Goal: Transaction & Acquisition: Subscribe to service/newsletter

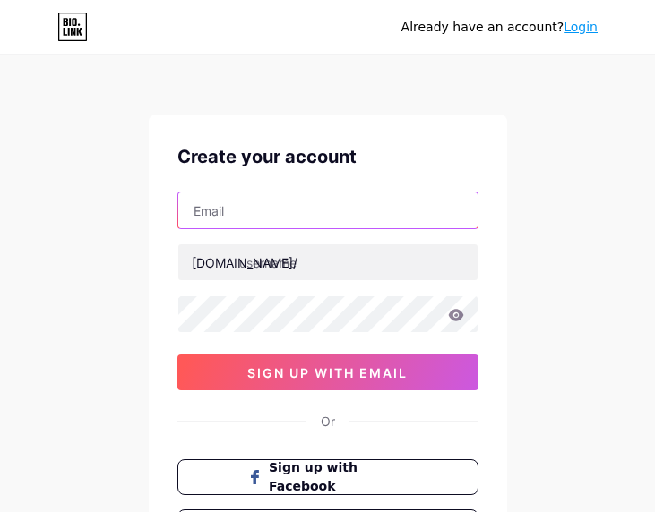
click at [257, 208] on input "text" at bounding box center [327, 211] width 299 height 36
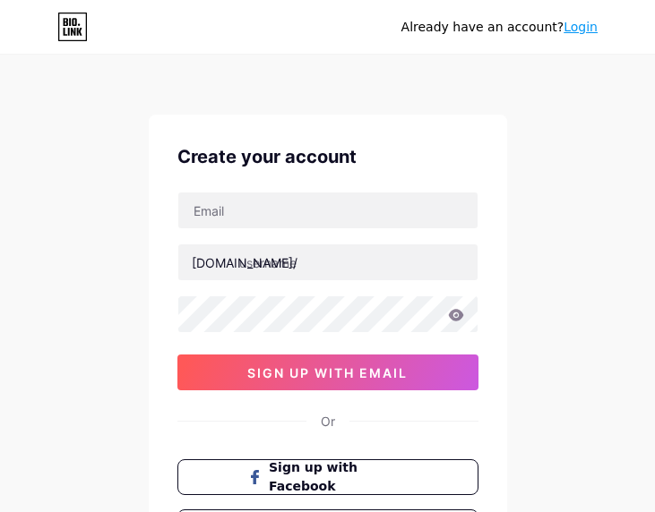
click at [31, 332] on div "Already have an account? Login Create your account [DOMAIN_NAME]/ 0cAFcWeA7w6XG…" at bounding box center [327, 342] width 655 height 685
click at [543, 182] on div "Already have an account? Login Create your account [DOMAIN_NAME]/ 0cAFcWeA7w6XG…" at bounding box center [327, 342] width 655 height 685
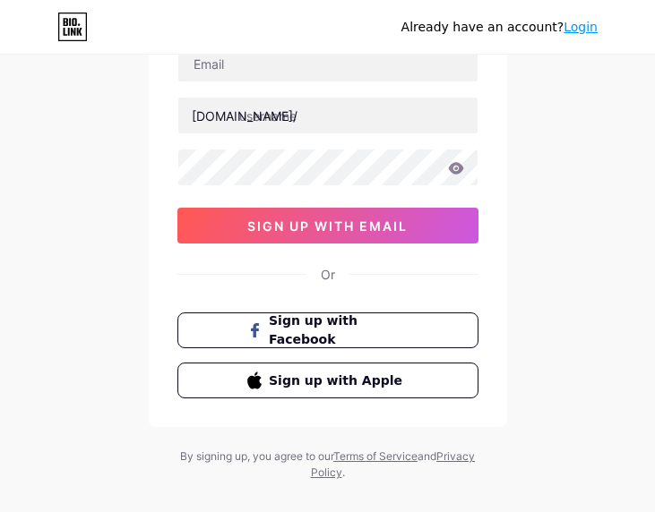
scroll to position [173, 0]
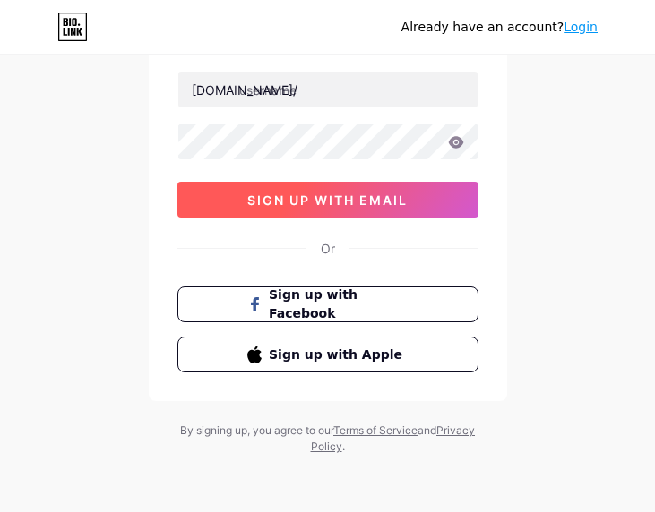
click at [357, 207] on span "sign up with email" at bounding box center [327, 200] width 160 height 15
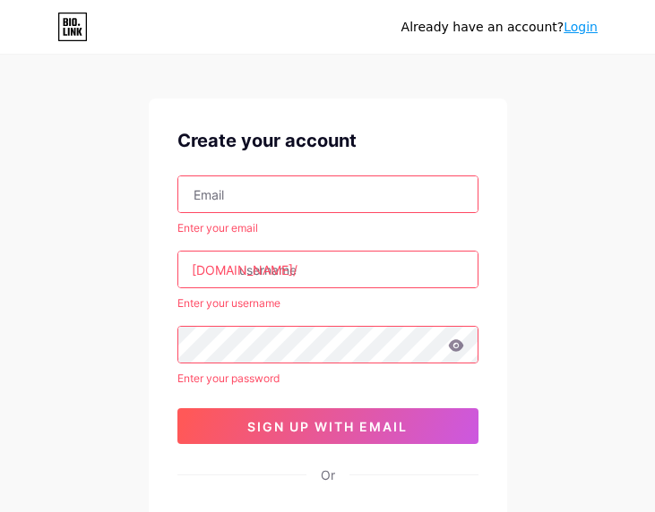
scroll to position [0, 0]
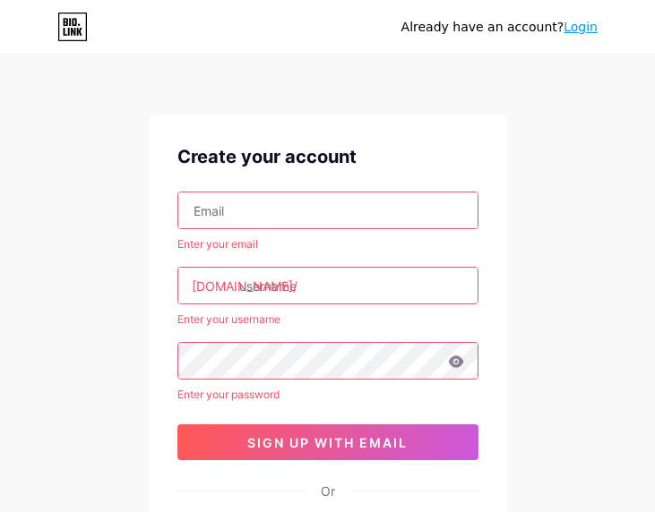
click at [310, 223] on input "text" at bounding box center [327, 211] width 299 height 36
click at [590, 194] on div "Already have an account? Login Create your account Enter your email [DOMAIN_NAM…" at bounding box center [327, 377] width 655 height 755
click at [592, 22] on link "Login" at bounding box center [581, 27] width 34 height 14
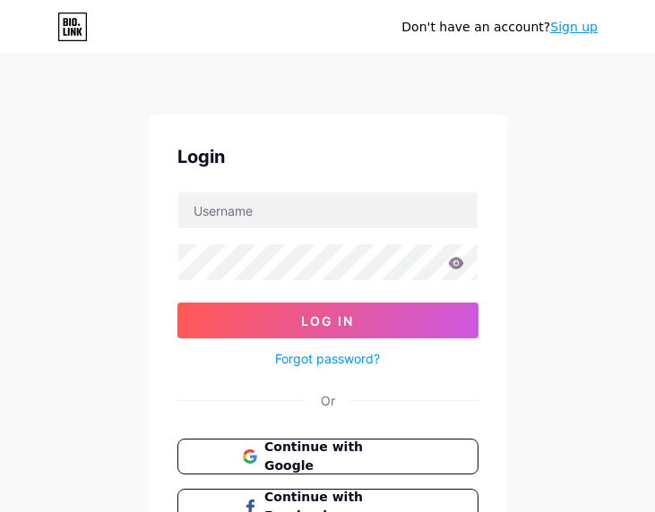
click at [587, 30] on link "Sign up" at bounding box center [573, 27] width 47 height 14
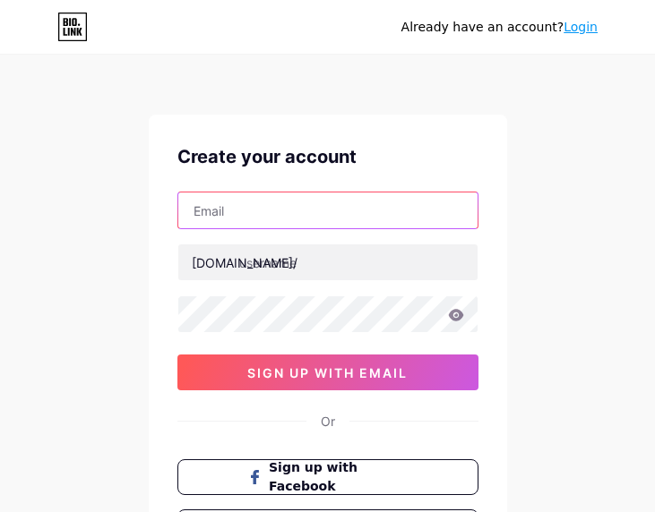
click at [243, 215] on input "text" at bounding box center [327, 211] width 299 height 36
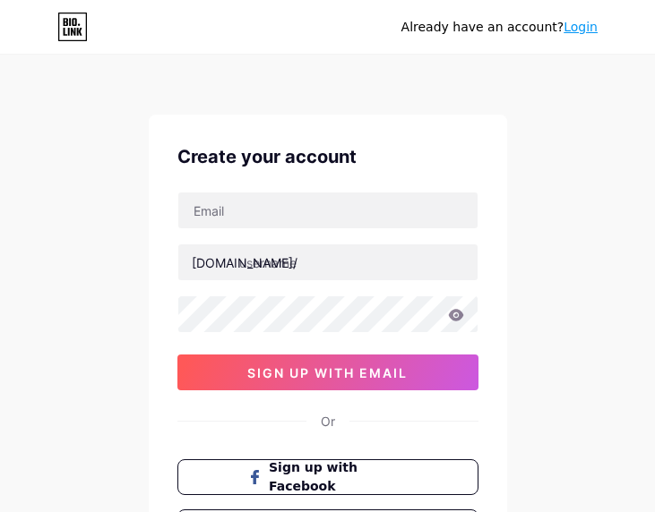
click at [221, 259] on div "[DOMAIN_NAME]/" at bounding box center [245, 263] width 106 height 19
click at [233, 228] on div at bounding box center [327, 211] width 301 height 38
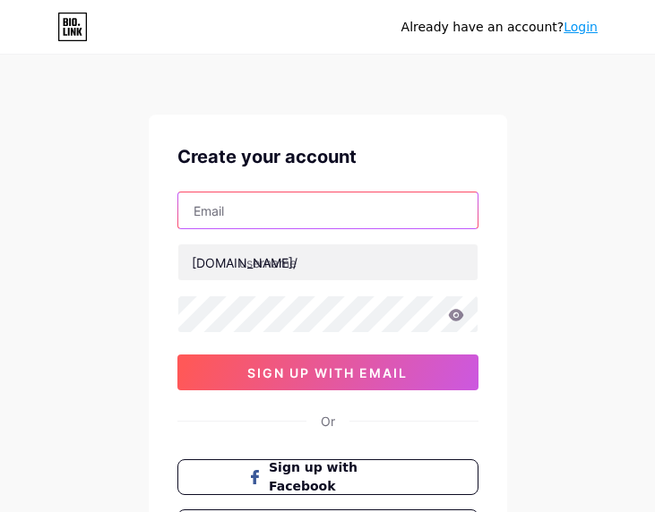
click at [233, 213] on input "text" at bounding box center [327, 211] width 299 height 36
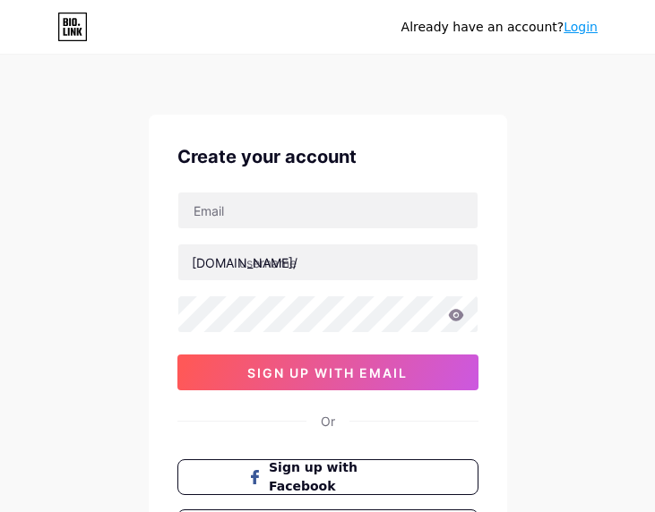
click at [34, 340] on div "Already have an account? Login Create your account bio.link/ 0cAFcWeA6QB0E2Cq1U…" at bounding box center [327, 342] width 655 height 685
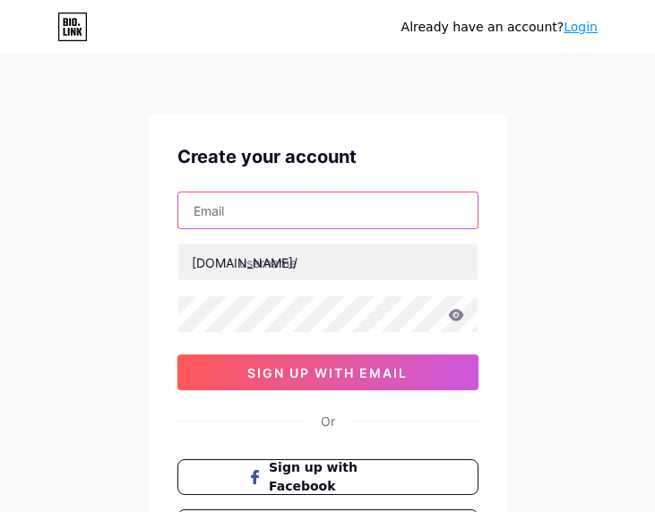
click at [270, 222] on input "text" at bounding box center [327, 211] width 299 height 36
type input "[EMAIL_ADDRESS][DOMAIN_NAME]"
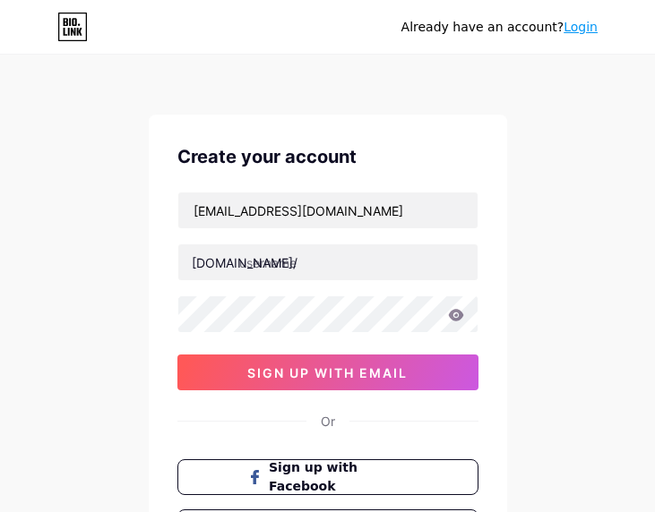
click at [223, 262] on div "[DOMAIN_NAME]/" at bounding box center [245, 263] width 106 height 19
click at [162, 315] on div "Create your account christellacungka@gmail.com bio.link/ 0cAFcWeA6QB0E2Cq1UD5hf…" at bounding box center [328, 345] width 358 height 460
click at [459, 315] on icon at bounding box center [455, 315] width 15 height 12
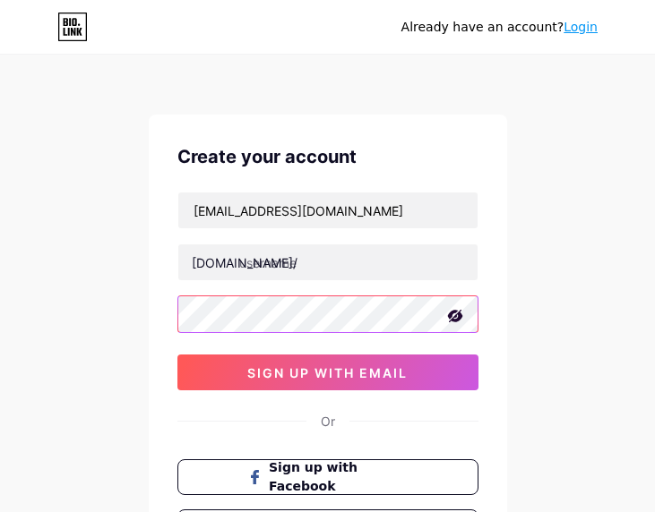
click at [163, 315] on div "Create your account christellacungka@gmail.com bio.link/ 0cAFcWeA6QB0E2Cq1UD5hf…" at bounding box center [328, 345] width 358 height 460
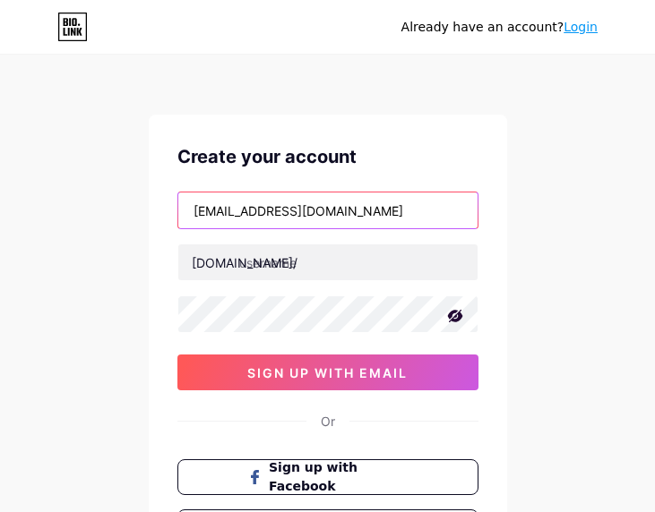
drag, startPoint x: 373, startPoint y: 214, endPoint x: 178, endPoint y: 209, distance: 194.5
click at [178, 209] on input "[EMAIL_ADDRESS][DOMAIN_NAME]" at bounding box center [327, 211] width 299 height 36
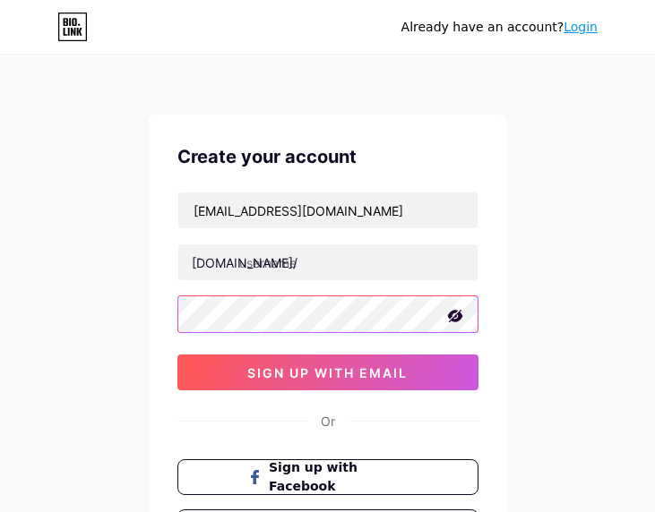
click at [159, 311] on div "Create your account christellacungka@gmail.com bio.link/ 0cAFcWeA6QB0E2Cq1UD5hf…" at bounding box center [328, 345] width 358 height 460
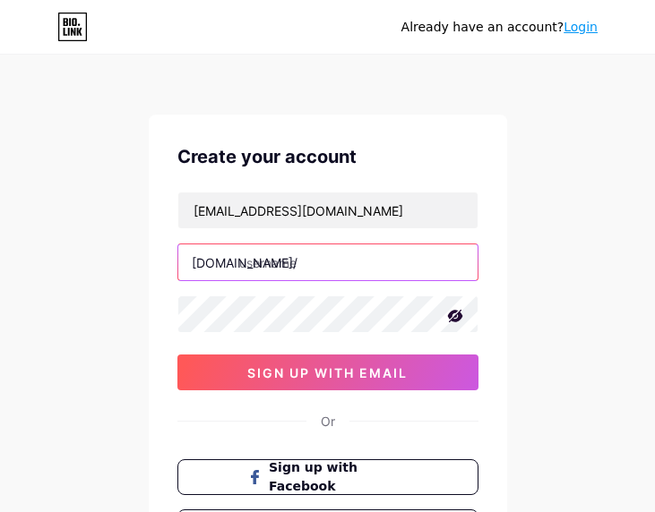
click at [248, 259] on input "text" at bounding box center [327, 263] width 299 height 36
click at [249, 257] on input "text" at bounding box center [327, 263] width 299 height 36
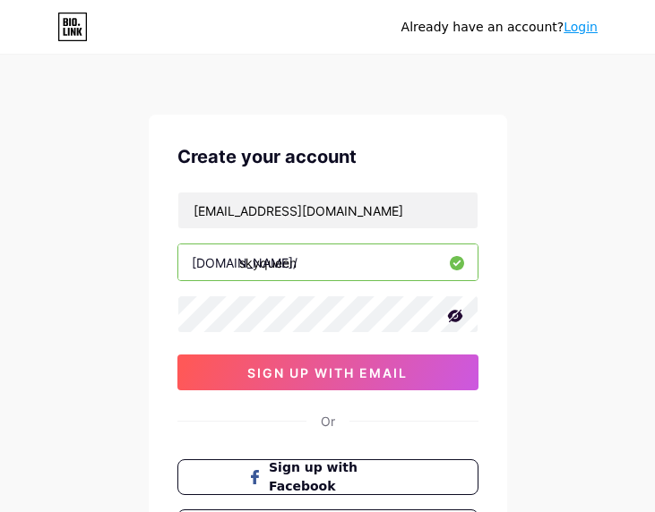
drag, startPoint x: 307, startPoint y: 265, endPoint x: 127, endPoint y: 265, distance: 180.1
click at [127, 265] on div "Already have an account? Login Create your account christellacungka@gmail.com b…" at bounding box center [327, 342] width 655 height 685
type input "skyqueen"
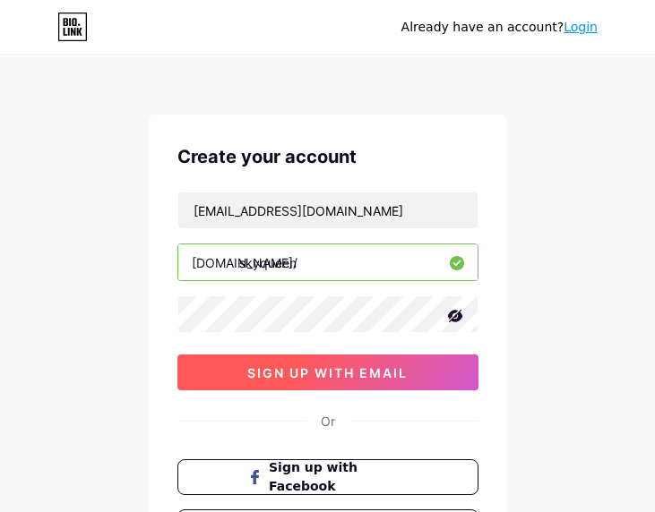
click at [330, 375] on span "sign up with email" at bounding box center [327, 373] width 160 height 15
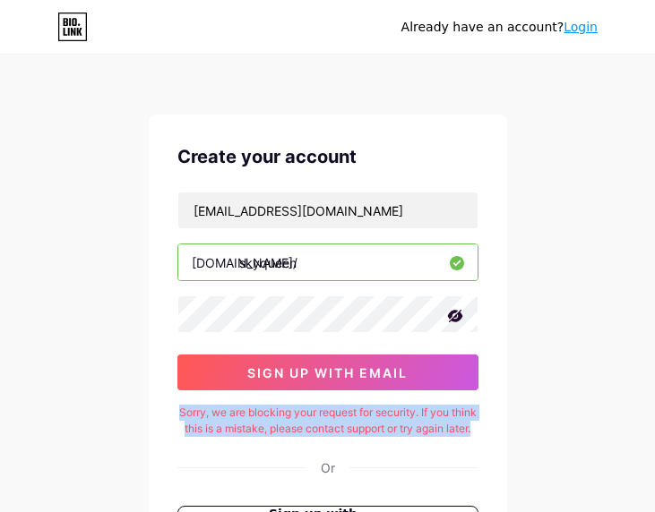
drag, startPoint x: 192, startPoint y: 416, endPoint x: 432, endPoint y: 446, distance: 242.0
click at [432, 437] on div "Sorry, we are blocking your request for security. If you think this is a mistak…" at bounding box center [327, 421] width 301 height 32
copy div "Sorry, we are blocking your request for security. If you think this is a mistak…"
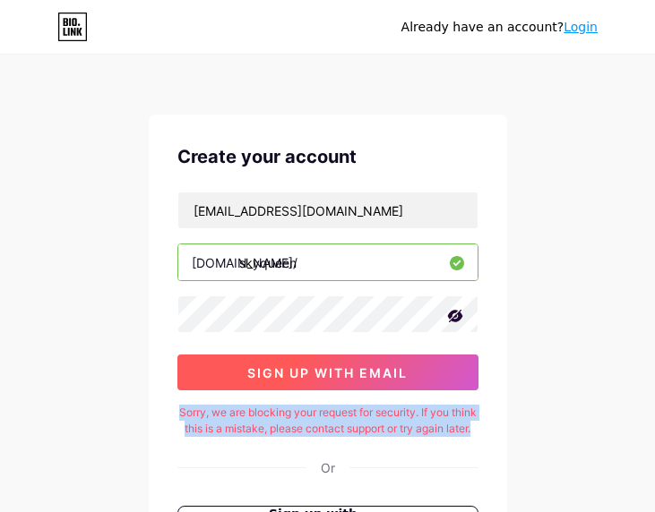
click at [342, 372] on span "sign up with email" at bounding box center [327, 373] width 160 height 15
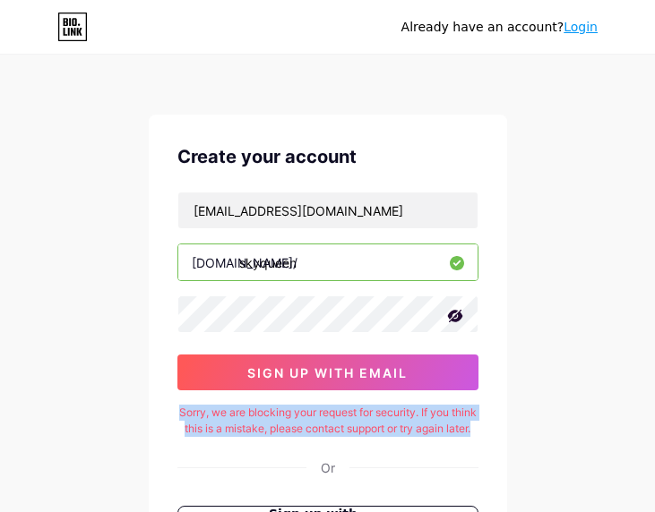
drag, startPoint x: 184, startPoint y: 404, endPoint x: 355, endPoint y: 447, distance: 176.4
click at [355, 447] on div "Create your account christellacungka@gmail.com bio.link/ skyqueen 0cAFcWeA7pj7A…" at bounding box center [328, 368] width 358 height 506
copy div "Sorry, we are blocking your request for security. If you think this is a mistak…"
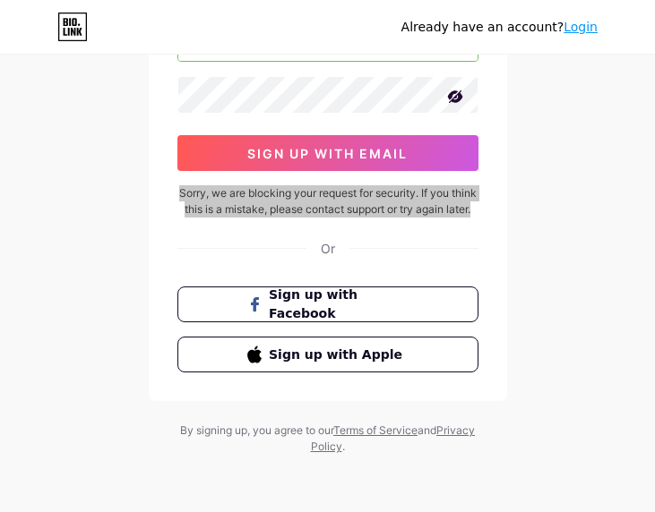
scroll to position [236, 0]
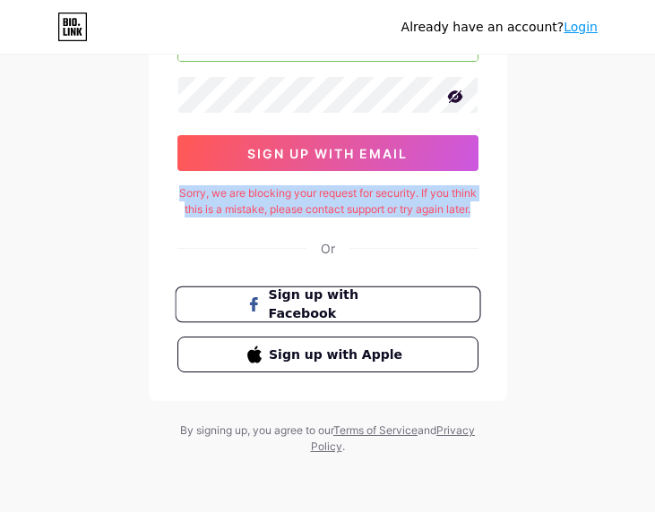
click at [279, 310] on span "Sign up with Facebook" at bounding box center [338, 305] width 141 height 39
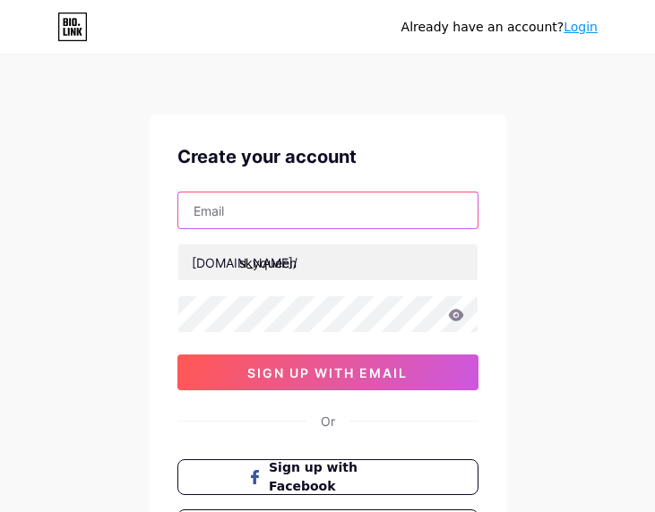
click at [223, 210] on input "text" at bounding box center [327, 211] width 299 height 36
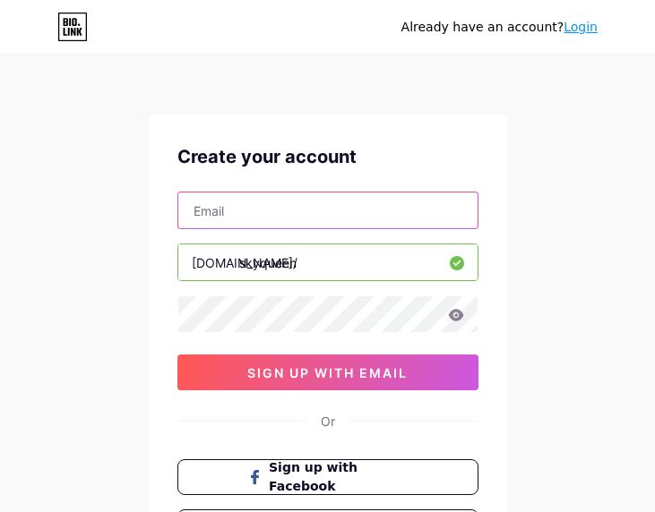
click at [242, 224] on input "text" at bounding box center [327, 211] width 299 height 36
paste input "[EMAIL_ADDRESS][DOMAIN_NAME]"
type input "[EMAIL_ADDRESS][DOMAIN_NAME]"
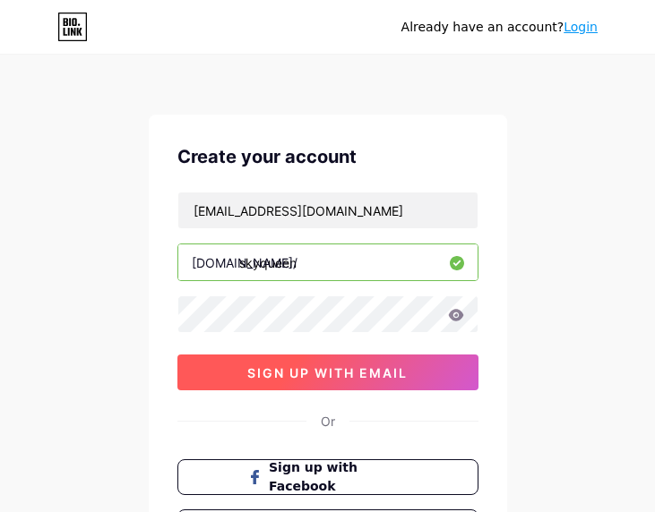
click at [352, 375] on span "sign up with email" at bounding box center [327, 373] width 160 height 15
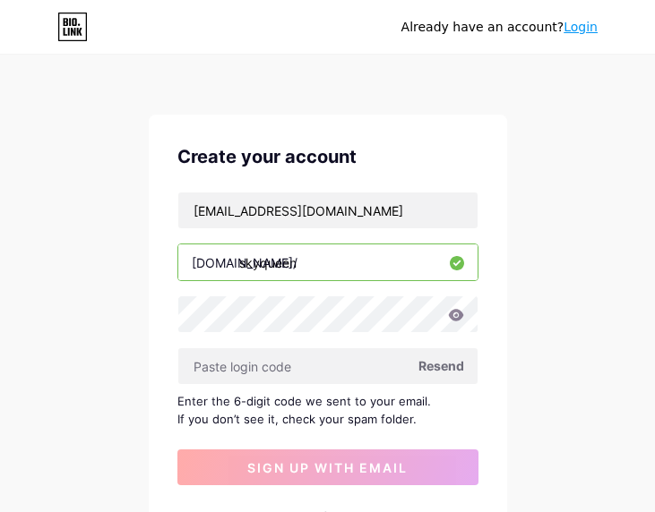
drag, startPoint x: 177, startPoint y: 400, endPoint x: 409, endPoint y: 419, distance: 232.0
click at [409, 419] on div "Enter the 6-digit code we sent to your email. If you don’t see it, check your s…" at bounding box center [327, 410] width 301 height 36
copy div "Enter the 6-digit code we sent to your email. If you don’t see it, check your s…"
click at [450, 314] on icon at bounding box center [455, 315] width 15 height 12
click at [456, 314] on icon at bounding box center [455, 315] width 15 height 12
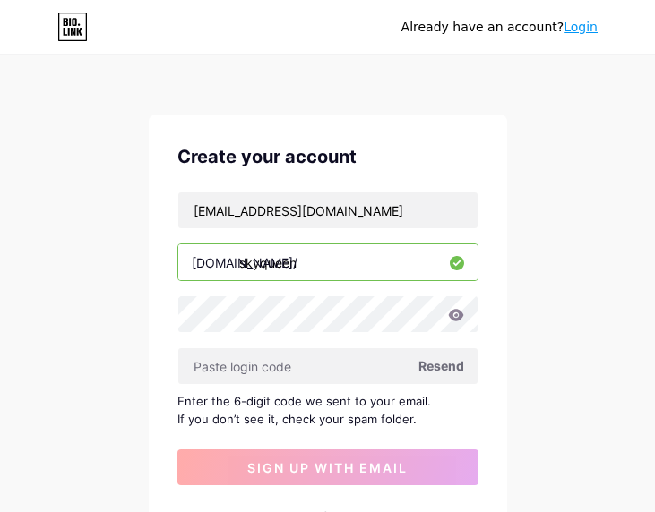
click at [457, 319] on icon at bounding box center [455, 315] width 15 height 12
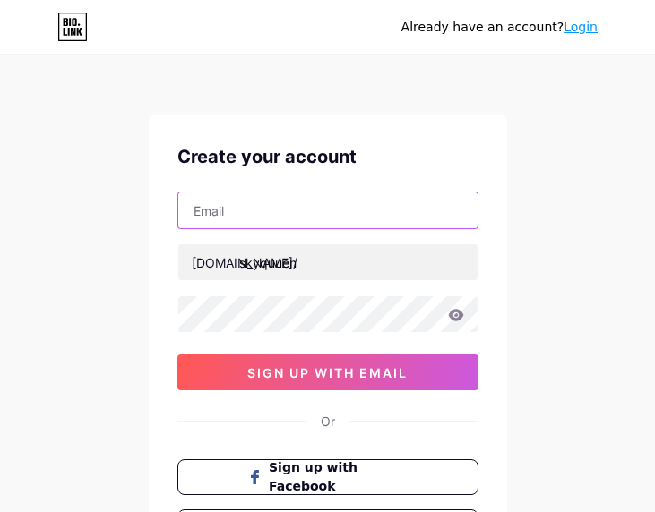
click at [245, 215] on input "text" at bounding box center [327, 211] width 299 height 36
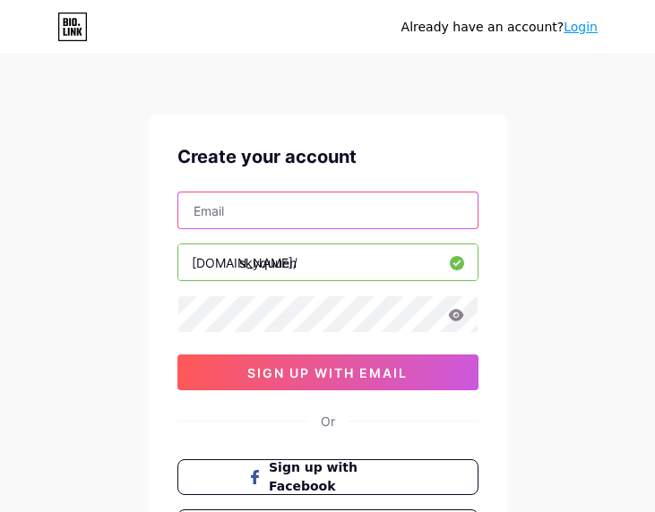
click at [232, 216] on input "text" at bounding box center [327, 211] width 299 height 36
drag, startPoint x: 363, startPoint y: 213, endPoint x: 172, endPoint y: 213, distance: 190.8
click at [172, 213] on div "Create your account silumantarik11@gmail.com bio.link/ skyquuen 0cAFcWeA7GaXO0S…" at bounding box center [328, 345] width 358 height 460
click at [366, 220] on input "silumantarik11@gmail.com" at bounding box center [327, 211] width 299 height 36
type input "silumantarik11@gmail.com"
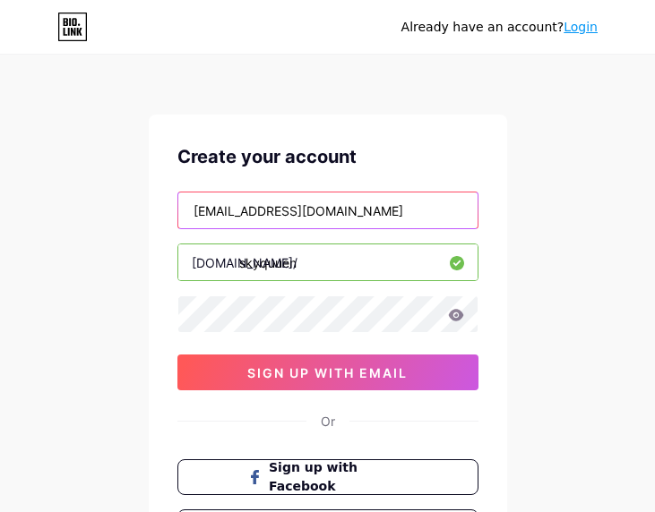
drag, startPoint x: 376, startPoint y: 213, endPoint x: 163, endPoint y: 213, distance: 213.2
click at [163, 213] on div "Create your account silumantarik11@gmail.com bio.link/ skyquuen 0cAFcWeA7GaXO0S…" at bounding box center [328, 345] width 358 height 460
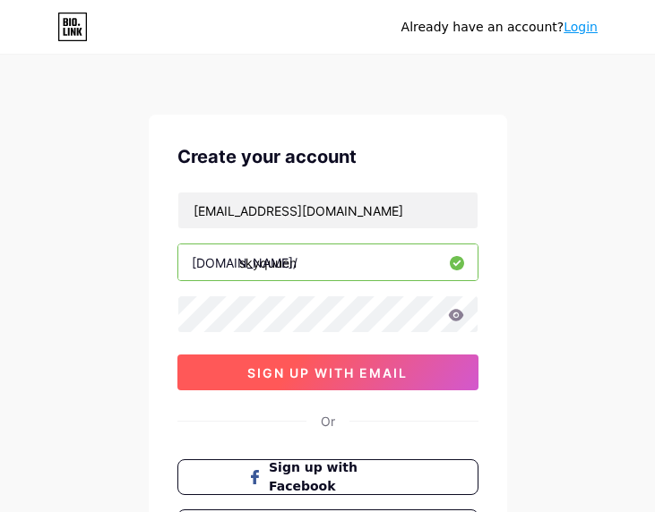
click at [281, 367] on span "sign up with email" at bounding box center [327, 373] width 160 height 15
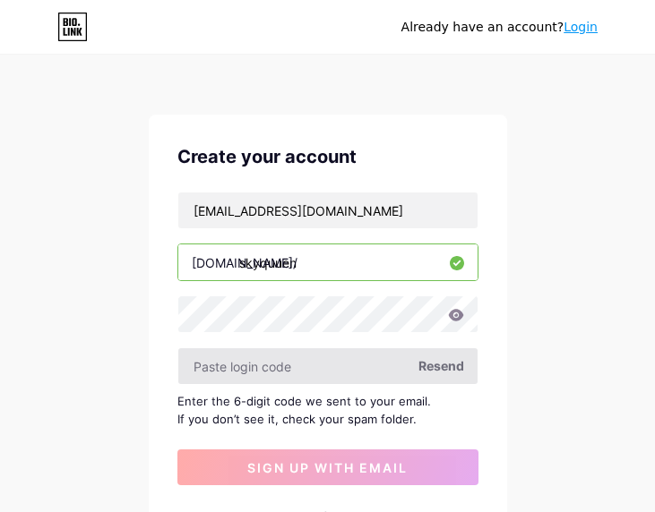
click at [274, 373] on input "text" at bounding box center [327, 367] width 299 height 36
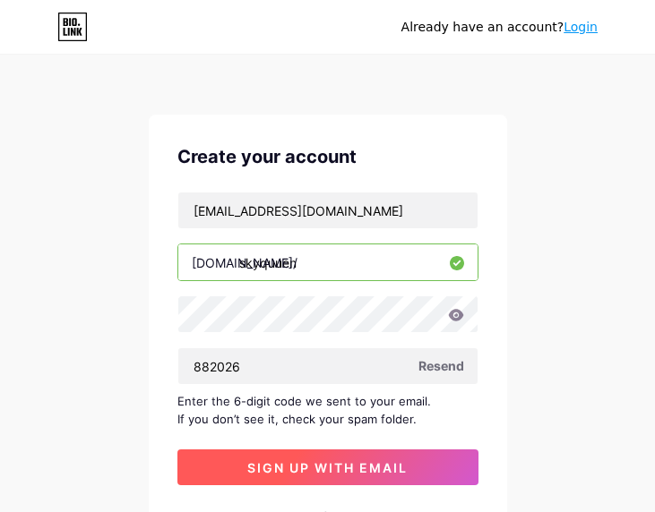
type input "882026"
click at [238, 470] on button "sign up with email" at bounding box center [327, 468] width 301 height 36
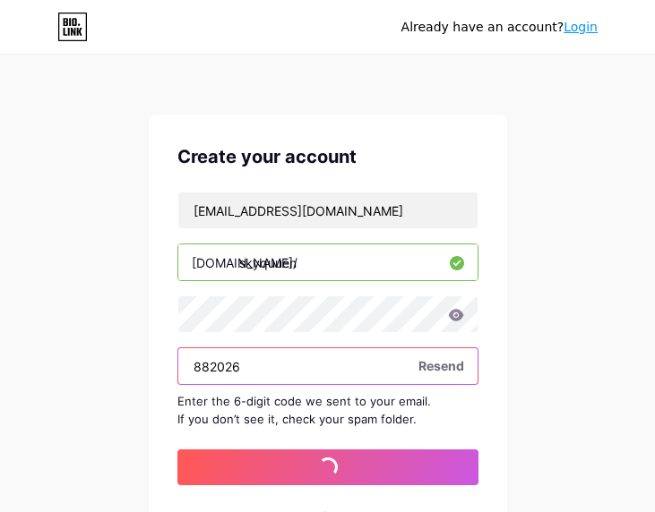
drag, startPoint x: 244, startPoint y: 368, endPoint x: 168, endPoint y: 368, distance: 76.2
click at [168, 368] on div "Create your account silumantarik11@gmail.com bio.link/ skyquuen 882026 Resend E…" at bounding box center [328, 392] width 358 height 555
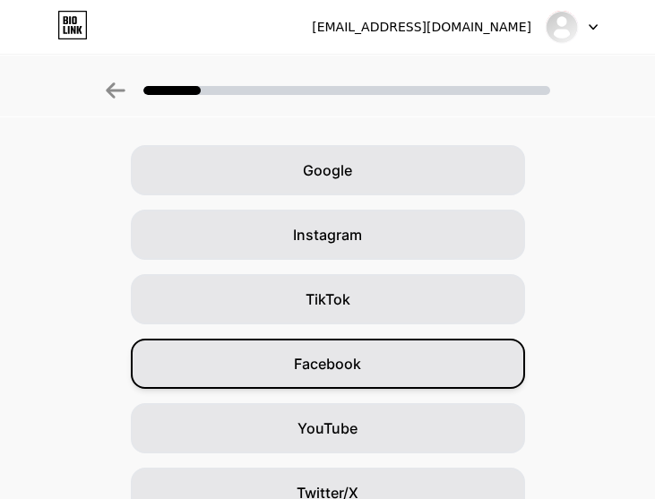
scroll to position [119, 0]
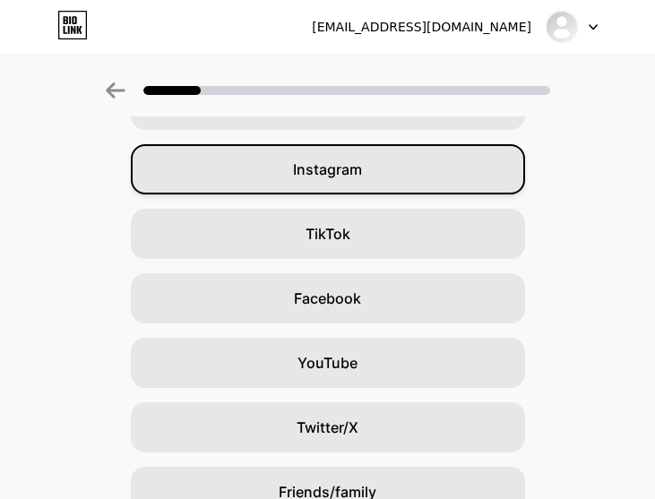
click at [357, 174] on span "Instagram" at bounding box center [327, 170] width 69 height 22
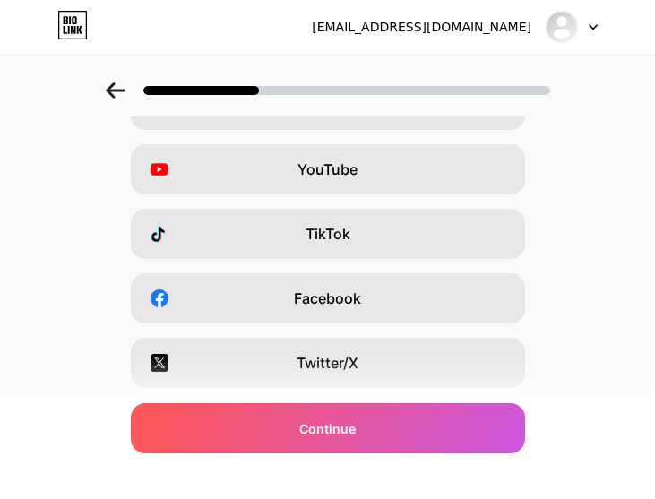
scroll to position [0, 0]
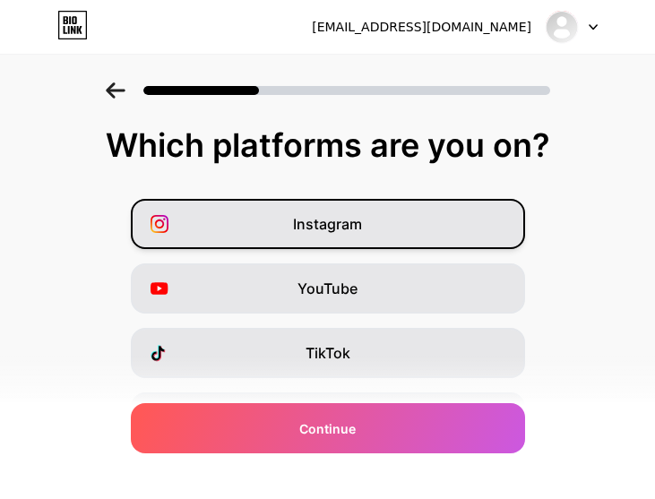
click at [397, 230] on div "Instagram" at bounding box center [328, 224] width 394 height 50
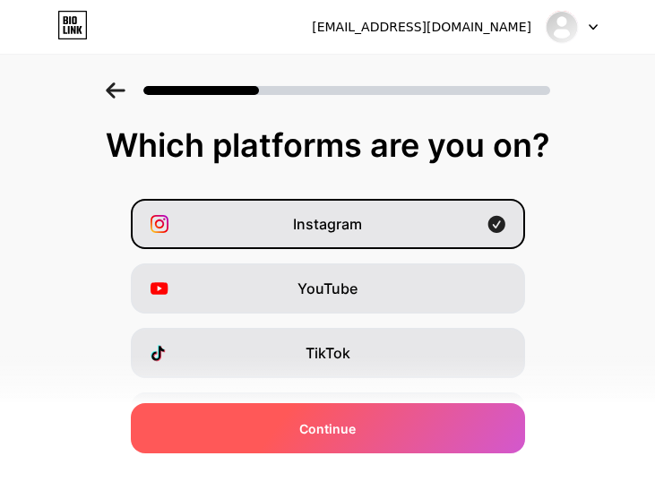
click at [382, 434] on div "Continue" at bounding box center [328, 428] width 394 height 50
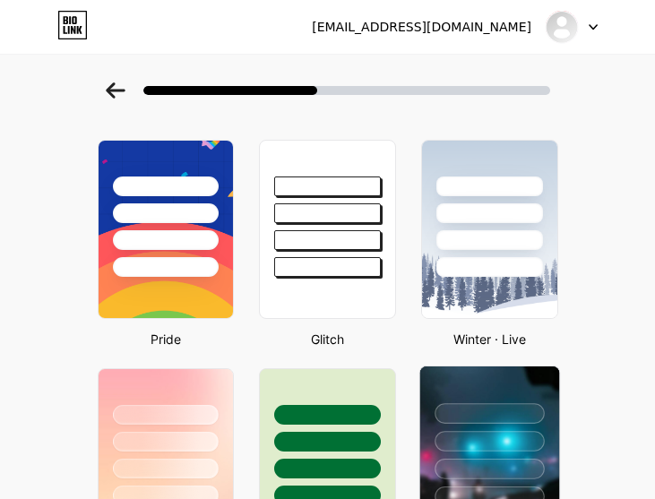
scroll to position [358, 0]
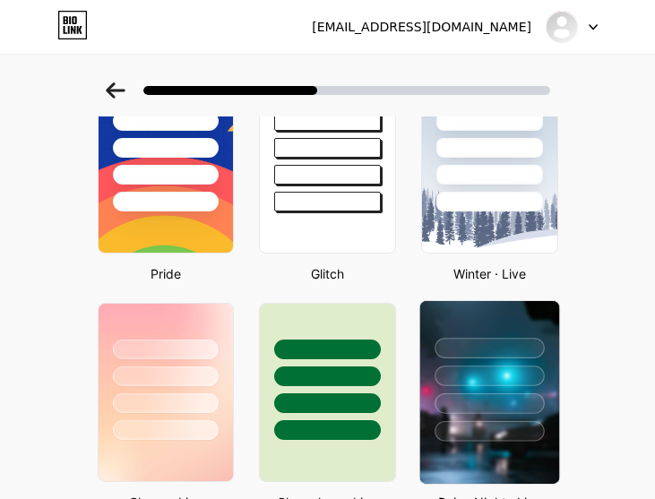
click at [503, 458] on img at bounding box center [489, 392] width 139 height 183
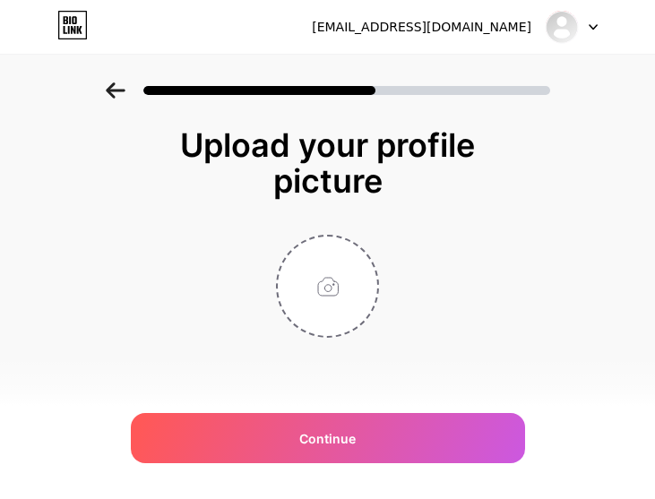
scroll to position [0, 0]
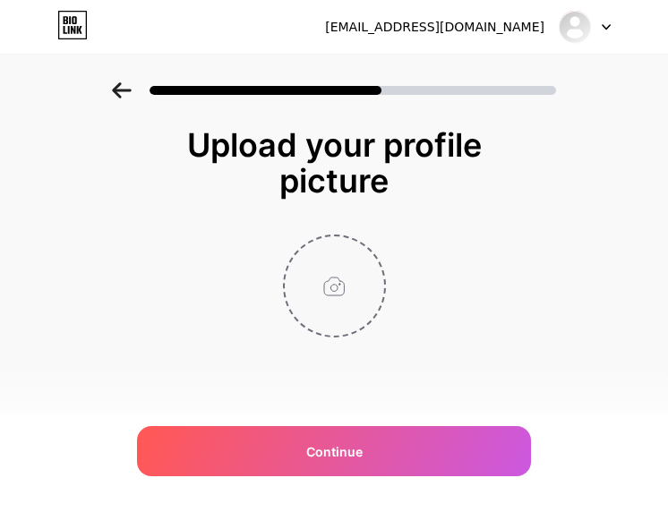
click at [328, 302] on input "file" at bounding box center [334, 286] width 99 height 99
type input "C:\fakepath\3f8741406a65b72e77d370227bbc4aff.jpg"
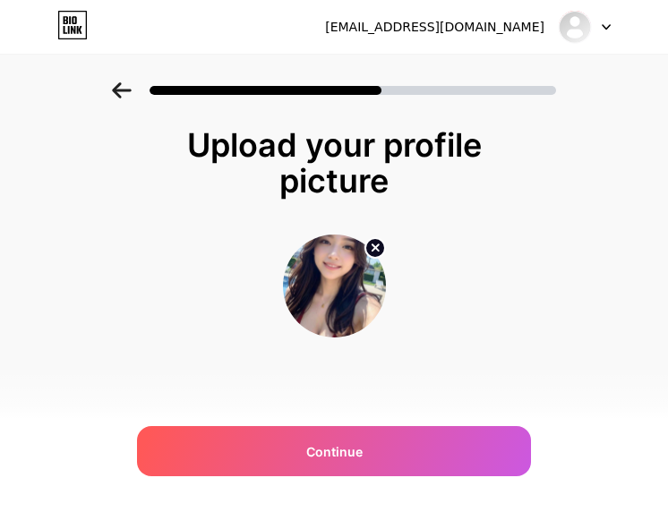
click at [329, 297] on img at bounding box center [334, 286] width 103 height 103
click at [338, 270] on img at bounding box center [334, 286] width 103 height 103
click at [338, 269] on img at bounding box center [334, 286] width 103 height 103
drag, startPoint x: 338, startPoint y: 269, endPoint x: 340, endPoint y: 285, distance: 16.2
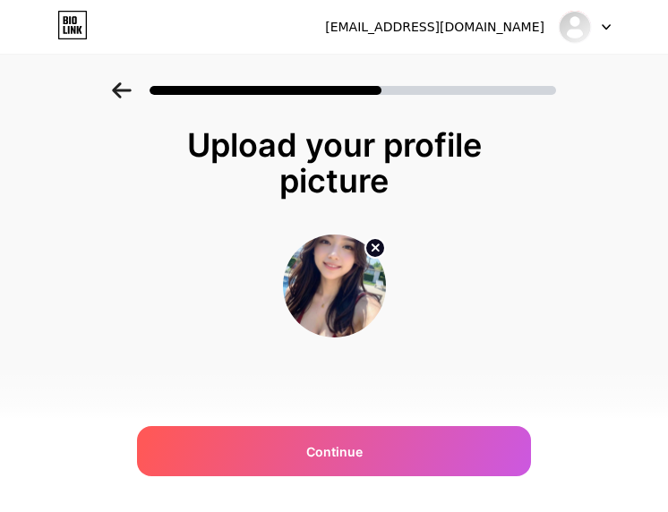
click at [340, 285] on img at bounding box center [334, 286] width 103 height 103
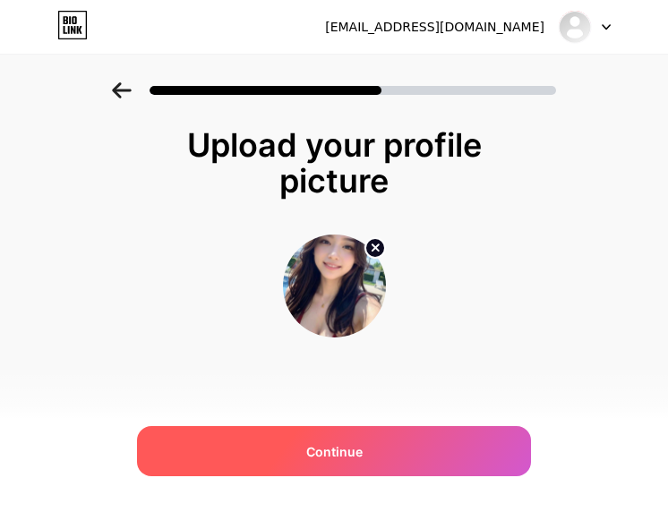
click at [342, 454] on span "Continue" at bounding box center [334, 452] width 56 height 19
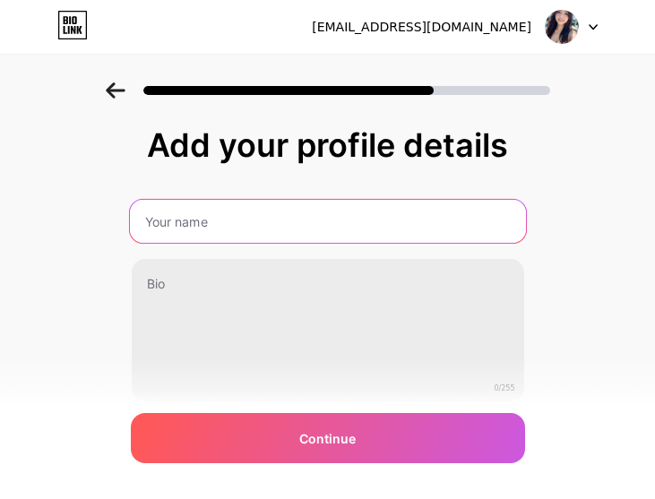
click at [169, 221] on input "text" at bounding box center [327, 221] width 396 height 43
type input "Quuen"
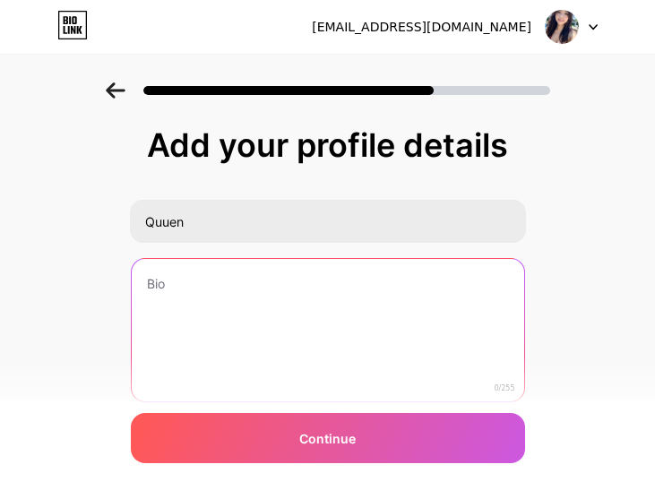
click at [169, 292] on textarea at bounding box center [328, 331] width 392 height 144
click at [299, 280] on textarea at bounding box center [327, 331] width 396 height 146
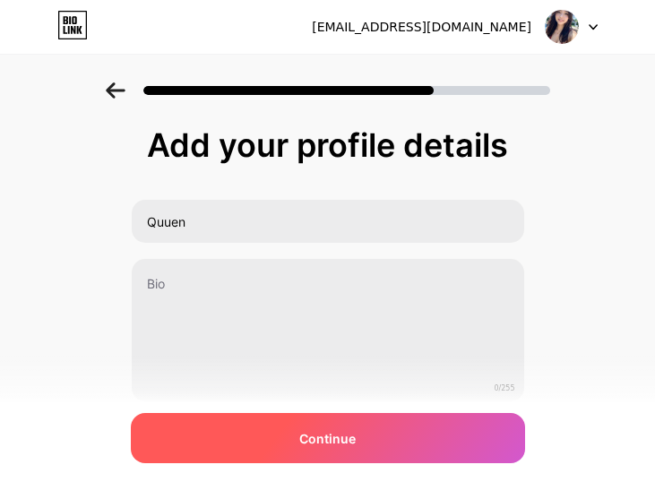
click at [409, 435] on div "Continue" at bounding box center [328, 438] width 394 height 50
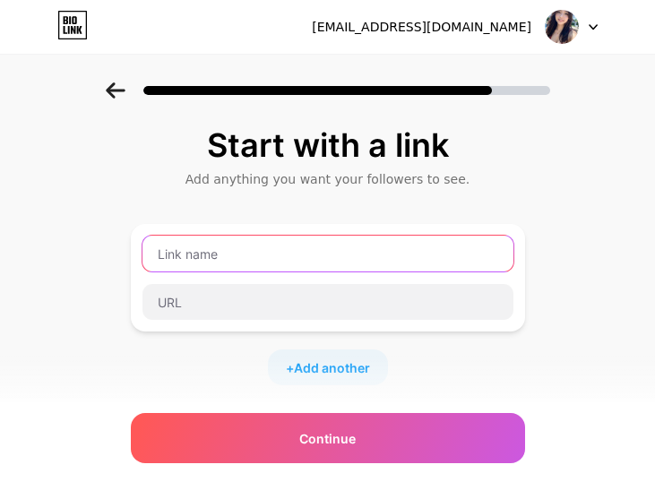
click at [251, 256] on input "text" at bounding box center [327, 254] width 371 height 36
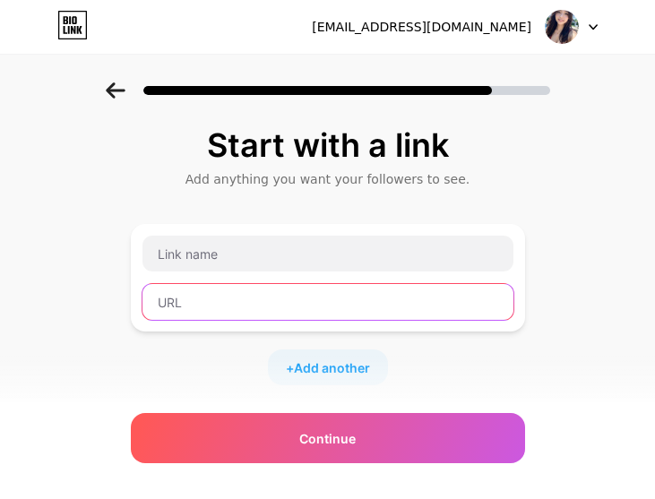
click at [245, 298] on input "text" at bounding box center [327, 302] width 371 height 36
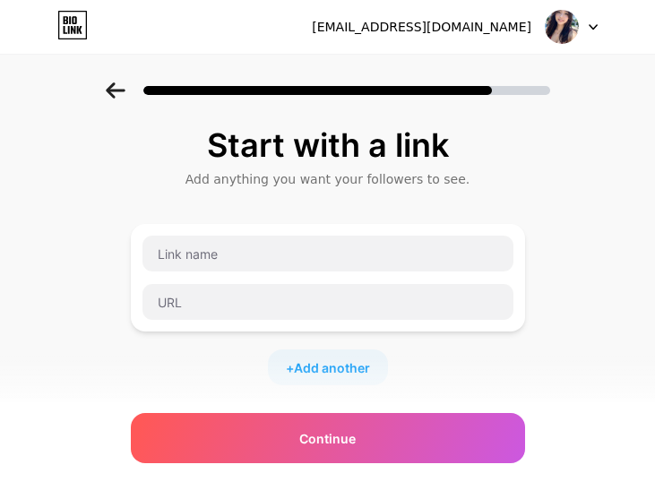
click at [221, 229] on div at bounding box center [328, 278] width 394 height 108
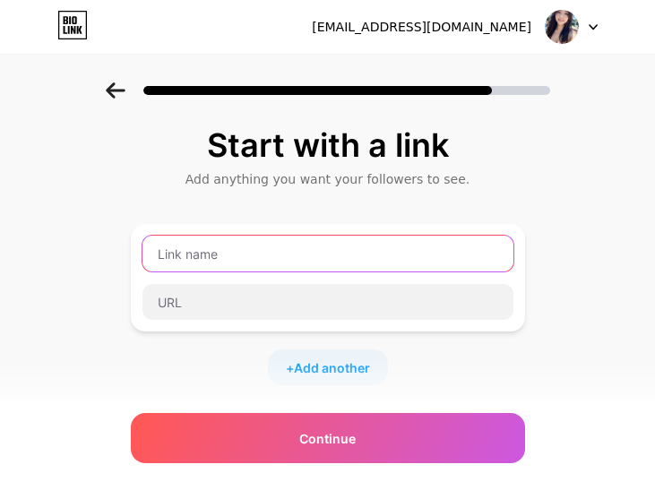
click at [230, 255] on input "text" at bounding box center [327, 254] width 371 height 36
click at [223, 253] on input "text" at bounding box center [327, 254] width 371 height 36
paste input "skyquuen"
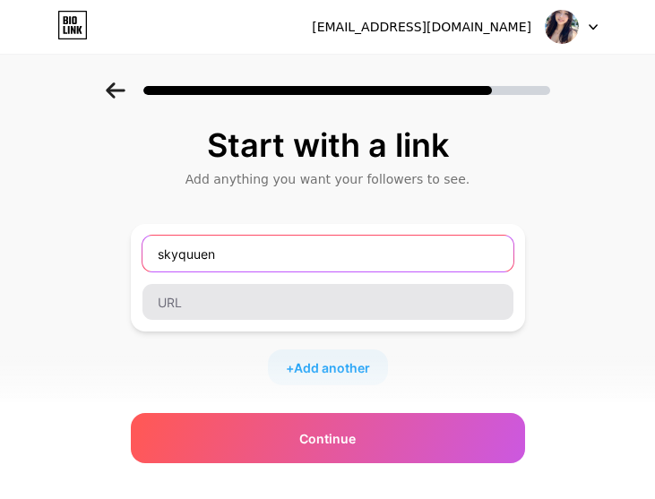
type input "skyquuen"
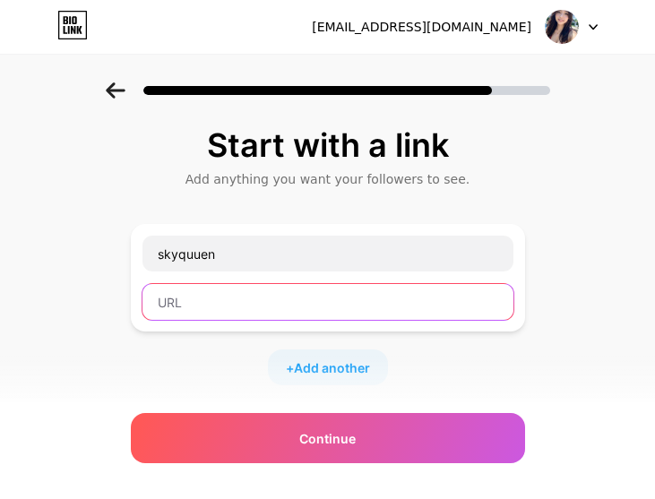
click at [227, 315] on input "text" at bounding box center [327, 302] width 371 height 36
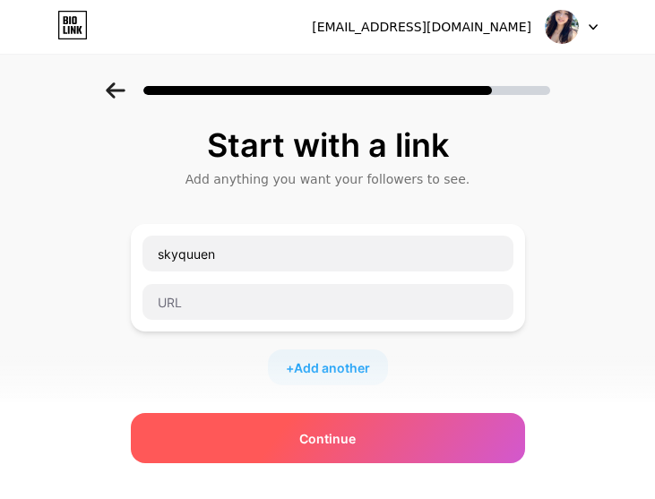
click at [331, 426] on div "Continue" at bounding box center [328, 438] width 394 height 50
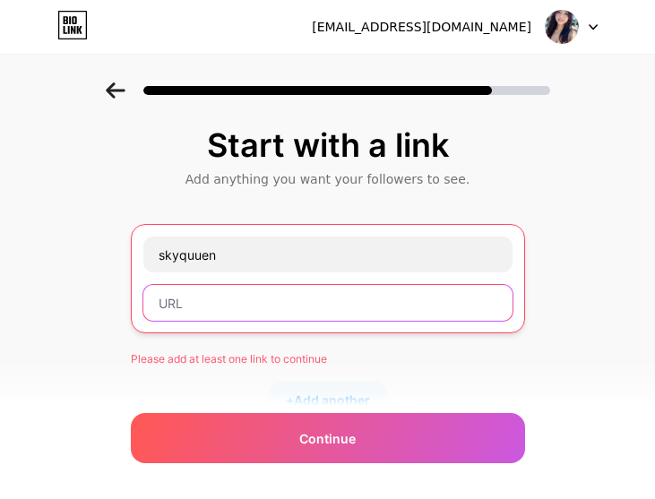
click at [223, 297] on input "text" at bounding box center [327, 303] width 369 height 36
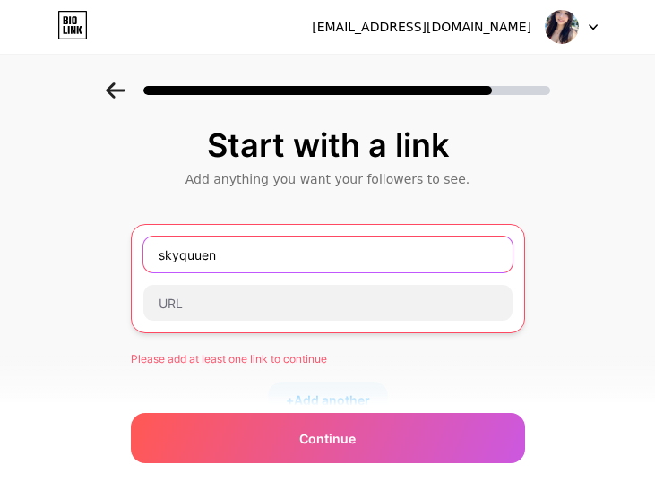
drag, startPoint x: 275, startPoint y: 265, endPoint x: 145, endPoint y: 243, distance: 131.8
click at [145, 243] on div "skyquuen" at bounding box center [328, 278] width 394 height 109
click at [324, 246] on input "skyquuen" at bounding box center [327, 255] width 369 height 36
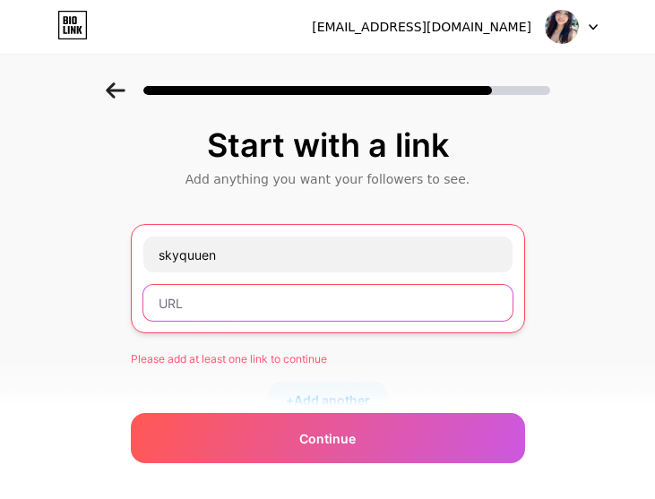
click at [275, 306] on input "text" at bounding box center [327, 303] width 369 height 36
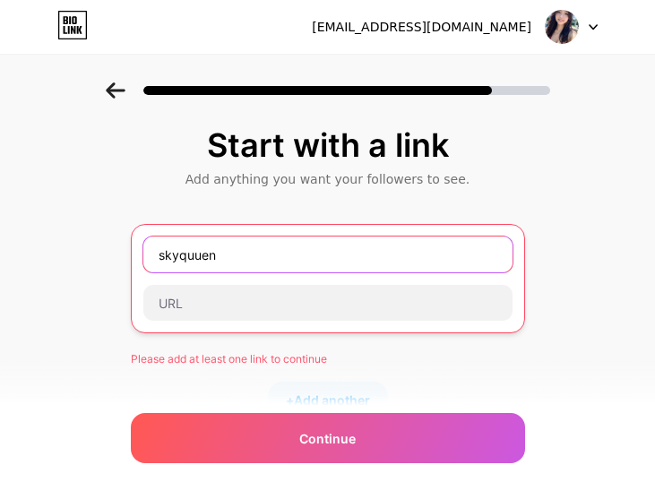
drag, startPoint x: 232, startPoint y: 259, endPoint x: 61, endPoint y: 249, distance: 171.4
click at [61, 249] on div "Start with a link Add anything you want your followers to see. skyquuen Please …" at bounding box center [327, 413] width 655 height 662
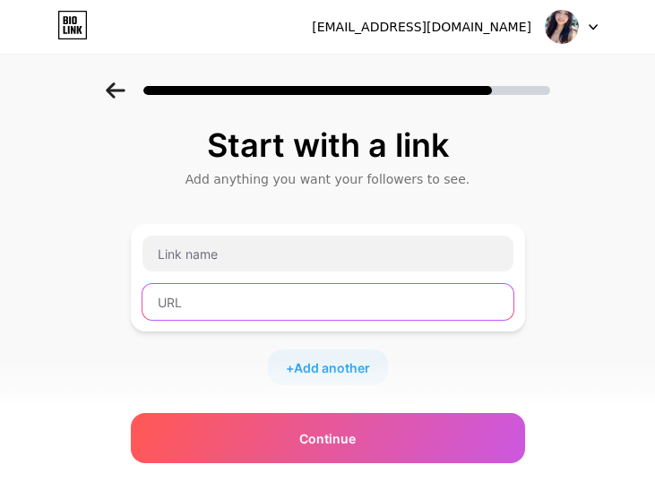
click at [264, 299] on input "text" at bounding box center [327, 302] width 371 height 36
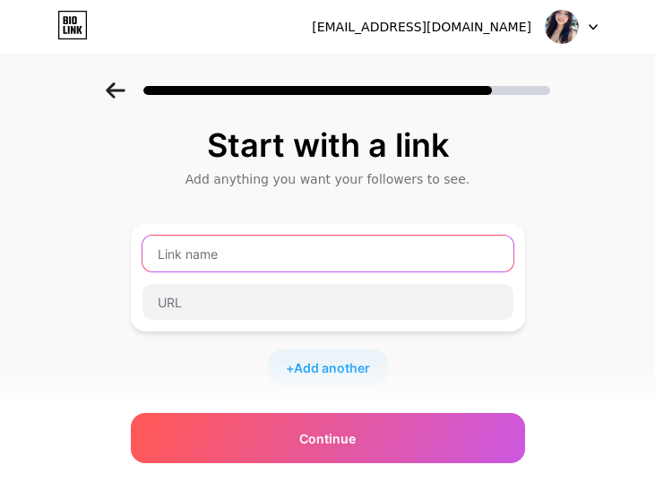
click at [222, 267] on input "text" at bounding box center [327, 254] width 371 height 36
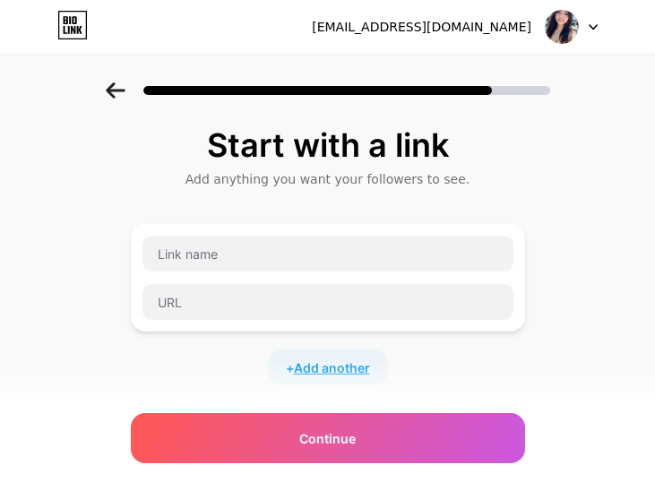
click at [336, 375] on span "Add another" at bounding box center [332, 367] width 76 height 19
click at [222, 390] on input "text" at bounding box center [327, 379] width 371 height 36
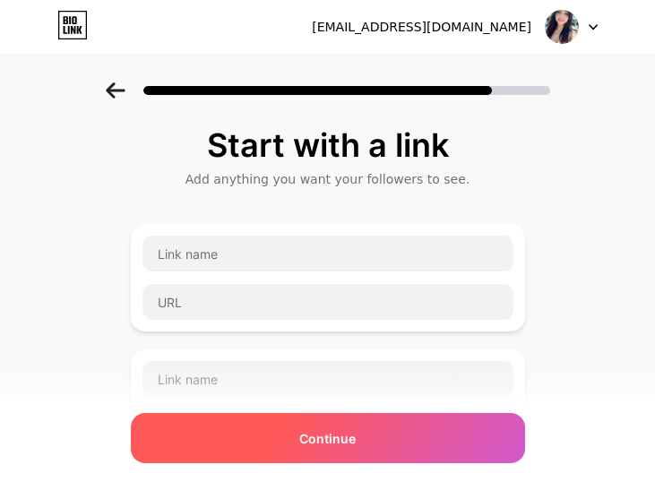
click at [332, 434] on span "Continue" at bounding box center [327, 438] width 56 height 19
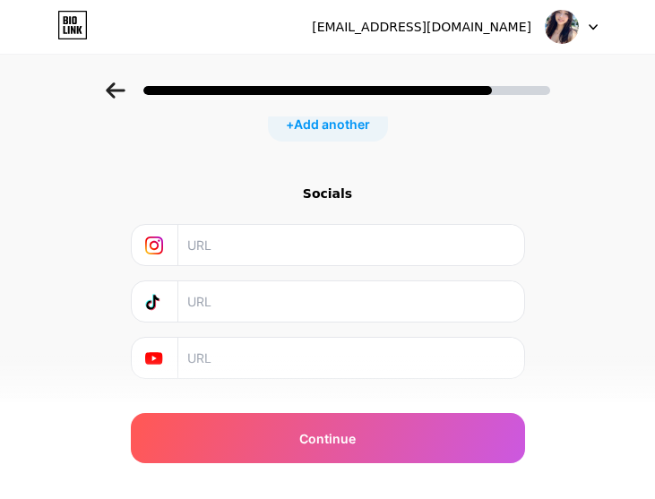
scroll to position [418, 0]
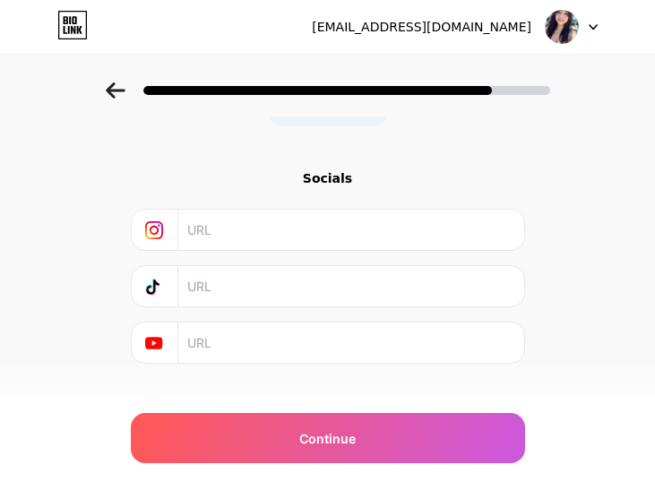
click at [249, 238] on input "text" at bounding box center [349, 230] width 325 height 40
click at [256, 229] on input "text" at bounding box center [349, 230] width 325 height 40
click at [563, 35] on img at bounding box center [562, 27] width 34 height 34
click at [555, 30] on img at bounding box center [562, 27] width 34 height 34
click at [251, 226] on input "text" at bounding box center [349, 230] width 325 height 40
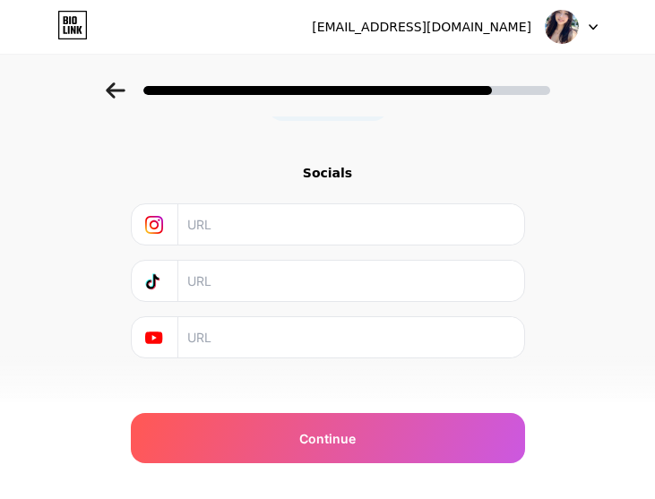
scroll to position [444, 0]
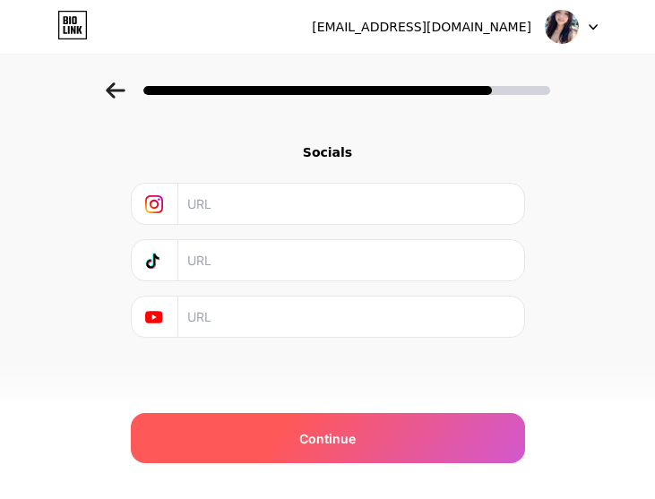
click at [341, 437] on span "Continue" at bounding box center [327, 438] width 56 height 19
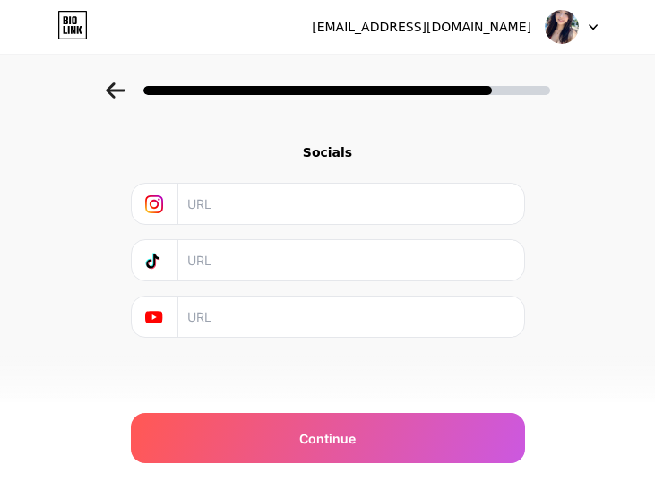
click at [194, 265] on input "text" at bounding box center [349, 260] width 325 height 40
click at [151, 263] on div at bounding box center [155, 260] width 47 height 40
click at [274, 223] on input "text" at bounding box center [349, 204] width 325 height 40
click at [274, 208] on input "text" at bounding box center [349, 204] width 325 height 40
type input "quuen"
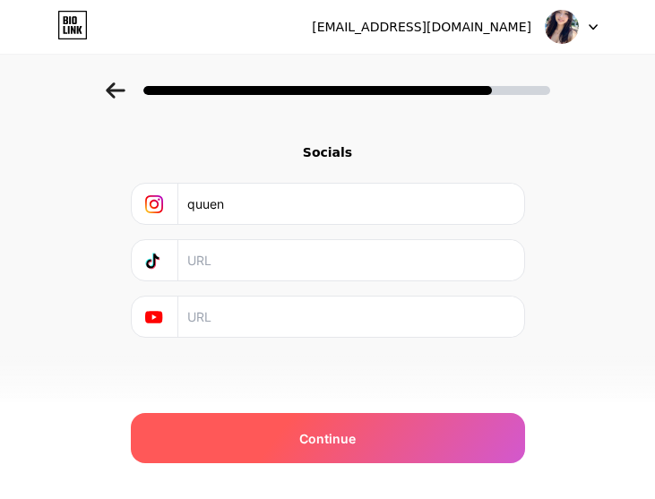
click at [292, 443] on div "Continue" at bounding box center [328, 438] width 394 height 50
click at [335, 429] on span "Continue" at bounding box center [327, 438] width 56 height 19
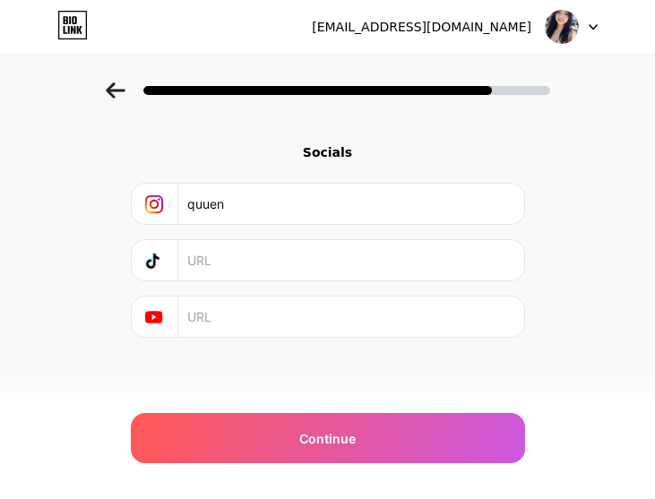
click at [329, 160] on div "Socials" at bounding box center [328, 152] width 394 height 18
click at [329, 152] on div "Socials" at bounding box center [328, 152] width 394 height 18
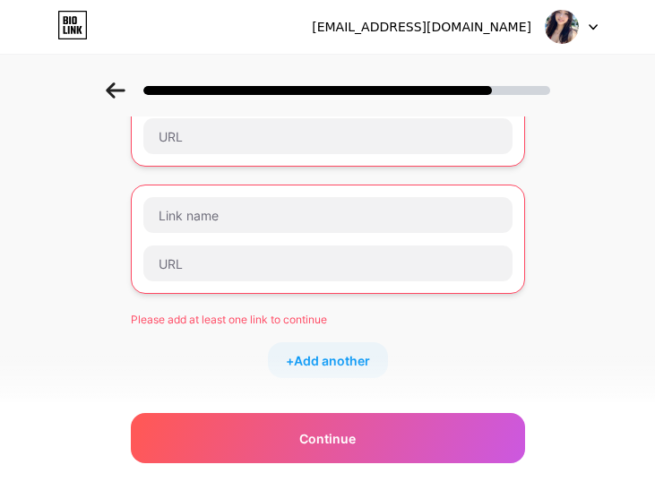
scroll to position [146, 0]
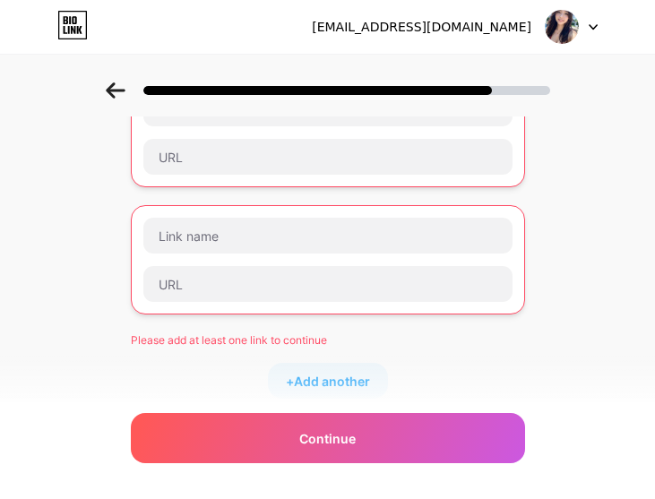
click at [303, 349] on div "Please add at least one link to continue + Add another" at bounding box center [328, 238] width 394 height 321
drag, startPoint x: 131, startPoint y: 334, endPoint x: 378, endPoint y: 354, distance: 248.1
click at [365, 355] on div "Start with a link Add anything you want your followers to see. Please add at le…" at bounding box center [327, 330] width 655 height 789
copy div "Please add at least one link to continue +"
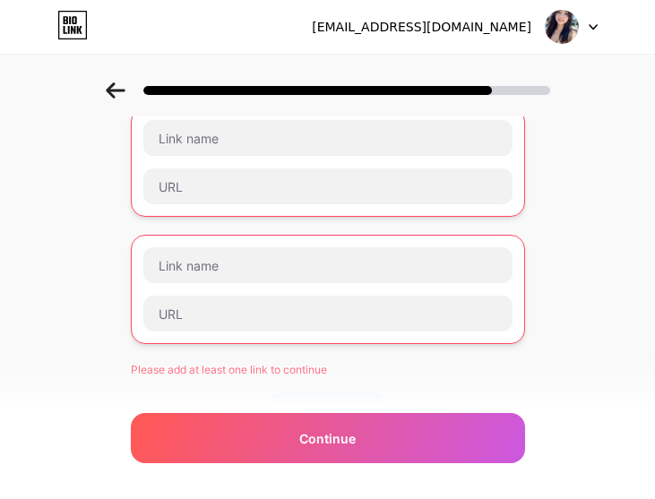
scroll to position [0, 0]
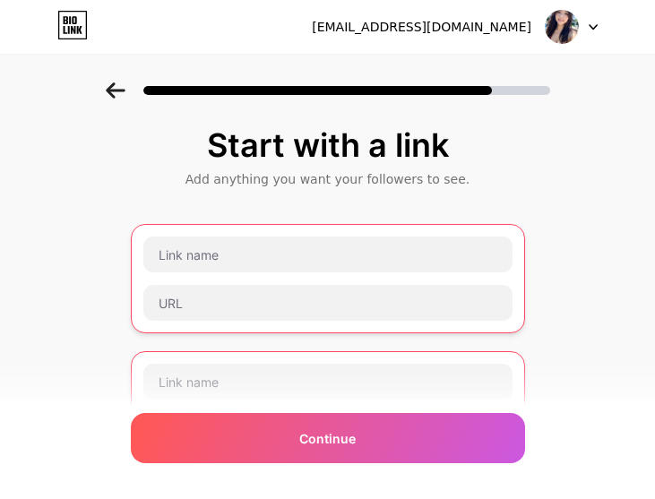
click at [585, 206] on div "Start with a link Add anything you want your followers to see. Please add at le…" at bounding box center [327, 476] width 655 height 789
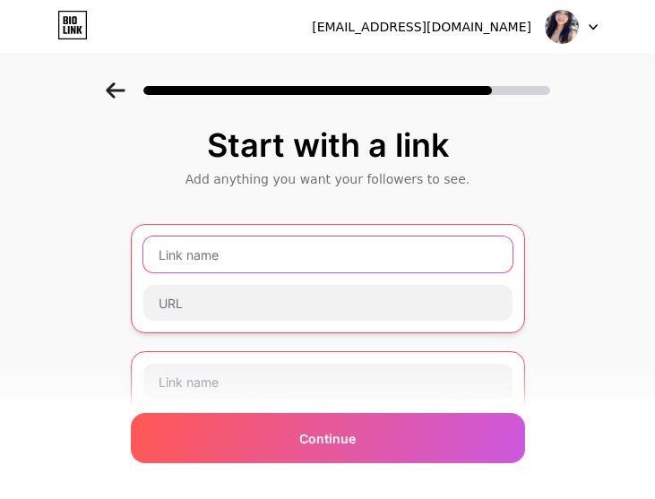
click at [201, 261] on input "text" at bounding box center [327, 255] width 369 height 36
click at [200, 260] on input "text" at bounding box center [327, 255] width 369 height 36
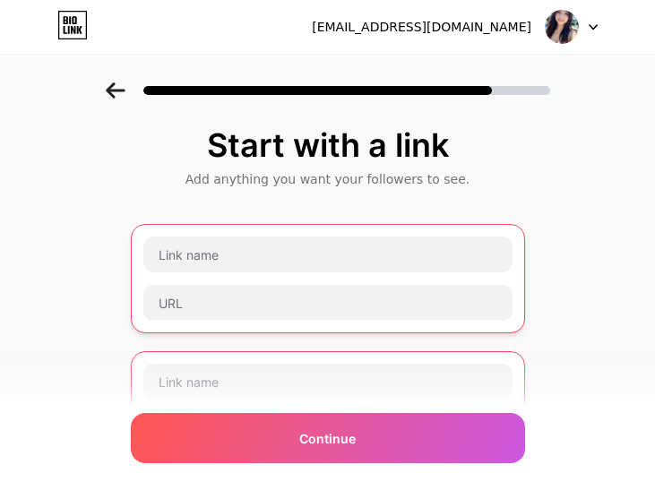
click at [65, 210] on div "Start with a link Add anything you want your followers to see. Please add at le…" at bounding box center [327, 476] width 655 height 789
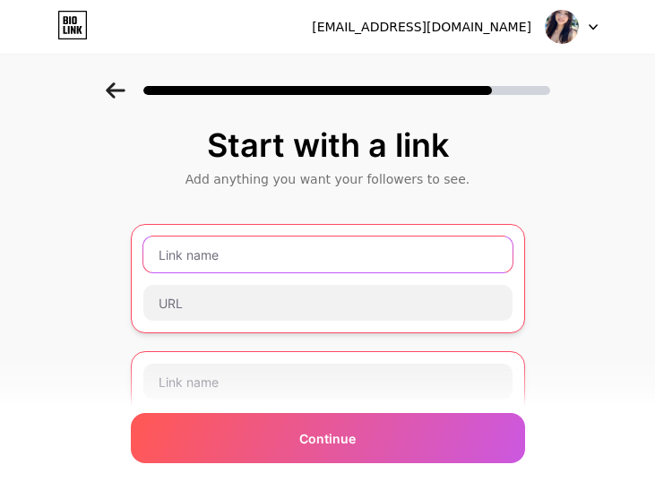
click at [246, 251] on input "text" at bounding box center [327, 255] width 369 height 36
paste input "https://lordtarik4d.vip"
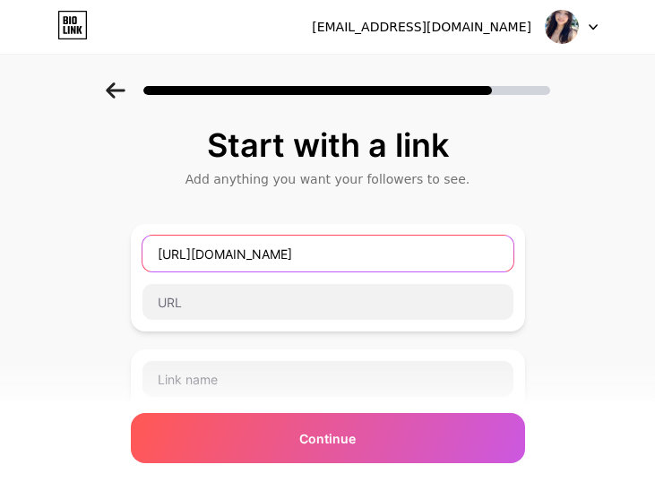
type input "https://lordtarik4d.vip"
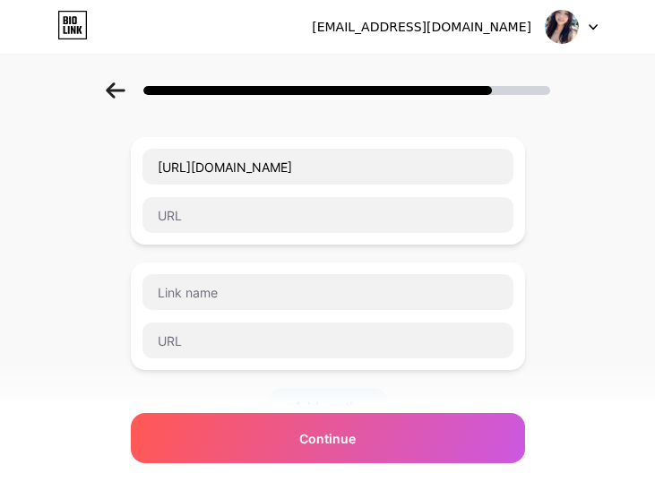
scroll to position [239, 0]
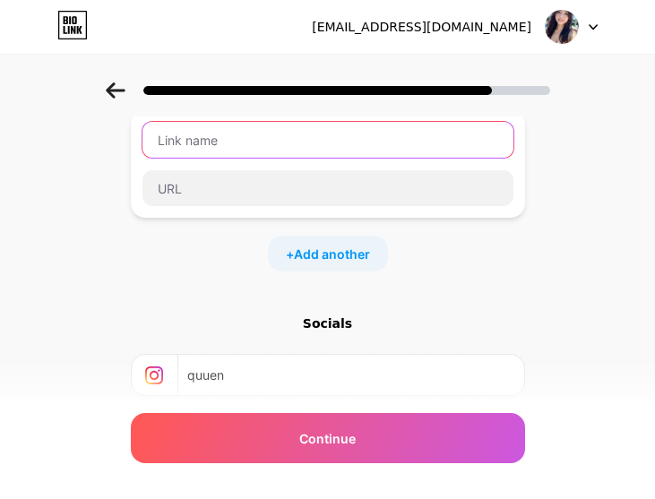
click at [243, 149] on input "text" at bounding box center [327, 140] width 371 height 36
paste input "https://lordtarik4d.xyz"
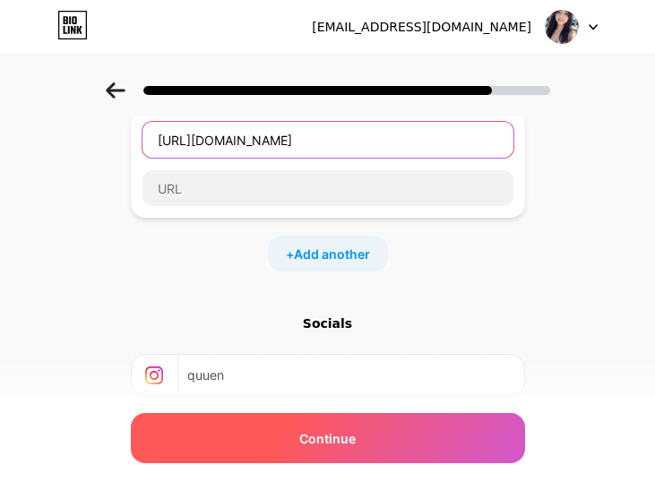
type input "https://lordtarik4d.xyz"
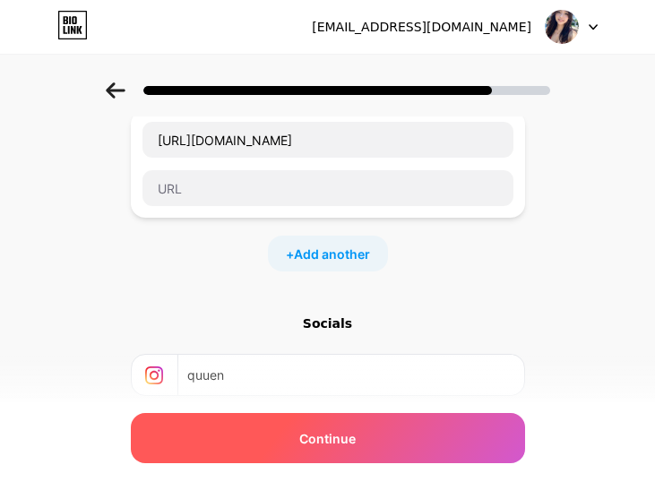
click at [323, 439] on span "Continue" at bounding box center [327, 438] width 56 height 19
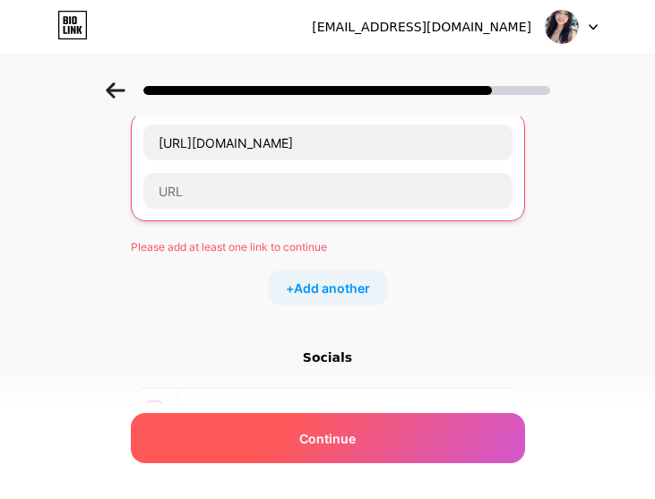
scroll to position [240, 0]
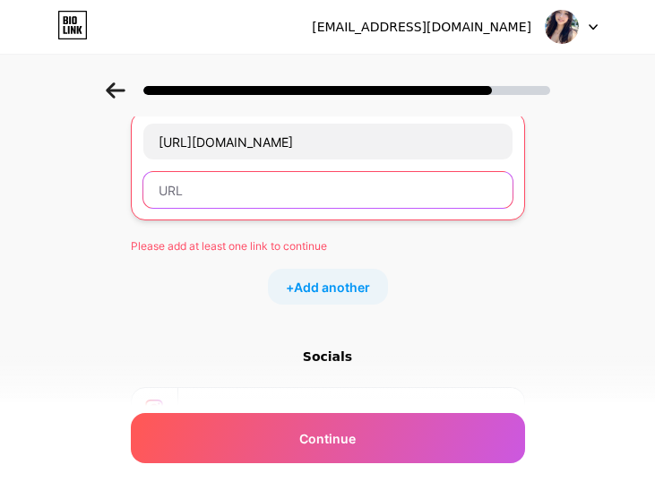
click at [219, 176] on input "text" at bounding box center [327, 190] width 369 height 36
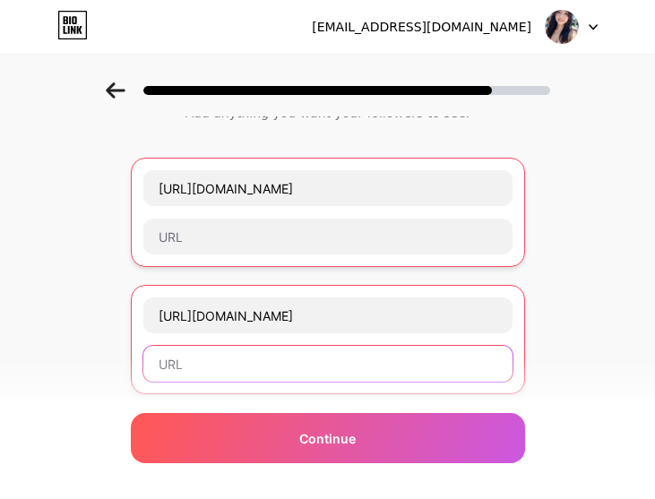
scroll to position [61, 0]
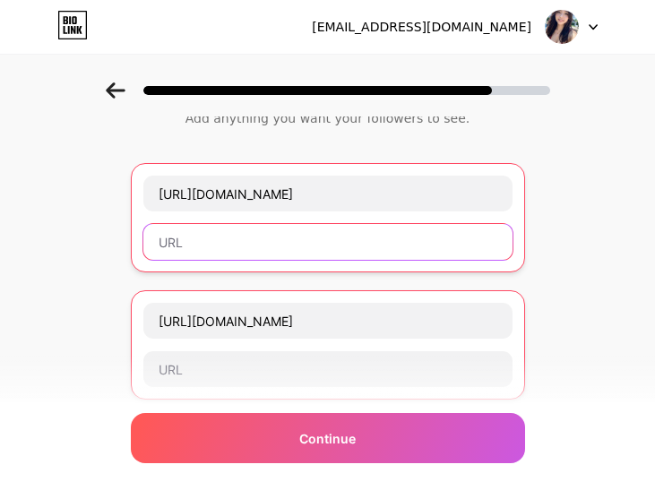
click at [225, 244] on input "text" at bounding box center [327, 242] width 369 height 36
click at [203, 240] on input "text" at bounding box center [327, 242] width 369 height 36
paste input "https://lordtarik4d.xyz"
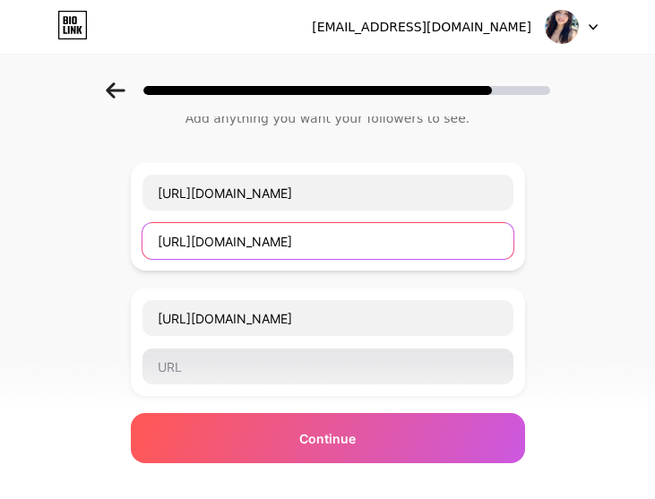
type input "https://lordtarik4d.xyz"
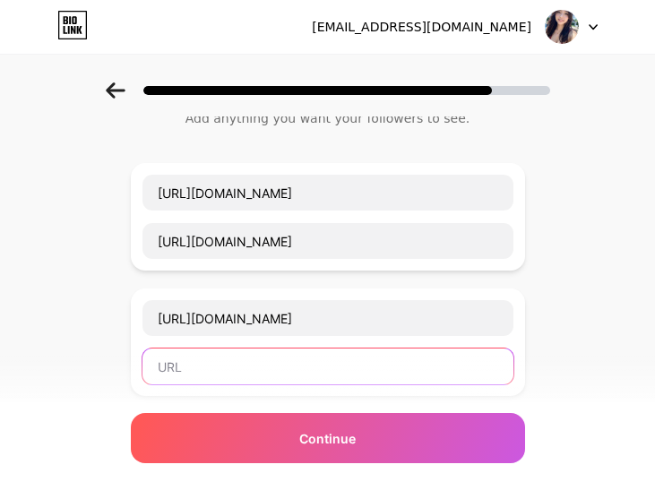
click at [245, 375] on input "text" at bounding box center [327, 367] width 371 height 36
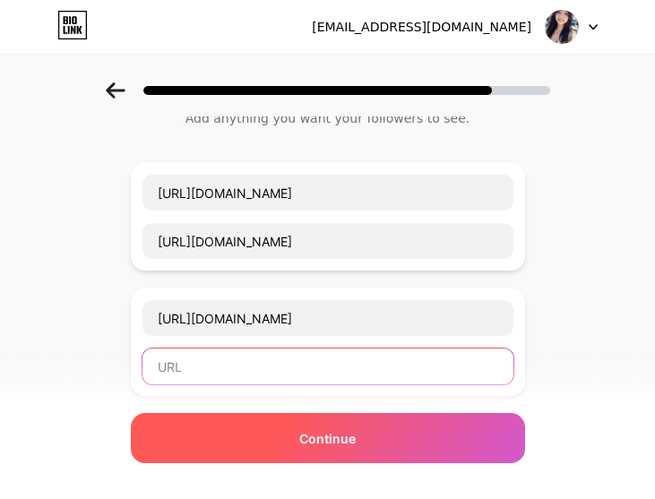
paste input "https://lordtarik4d.xyz"
type input "https://lordtarik4d.xyz"
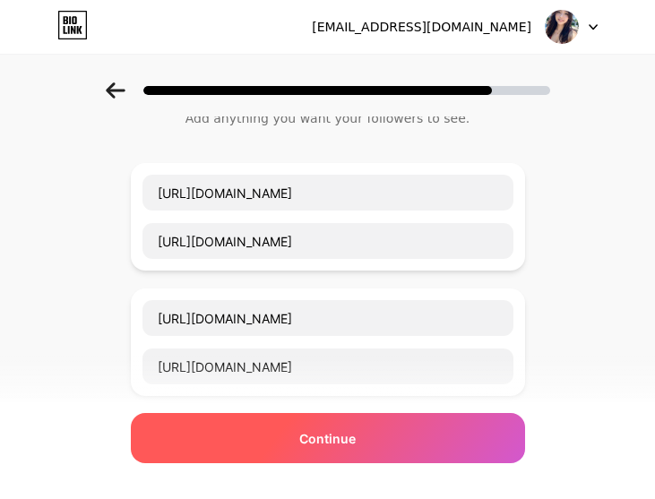
click at [326, 432] on span "Continue" at bounding box center [327, 438] width 56 height 19
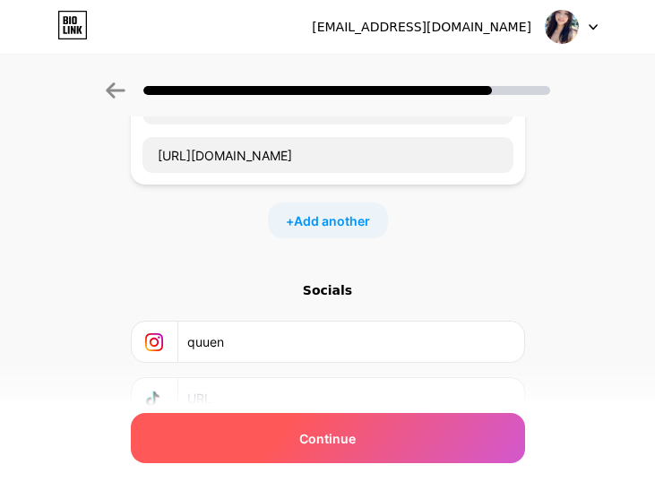
scroll to position [299, 0]
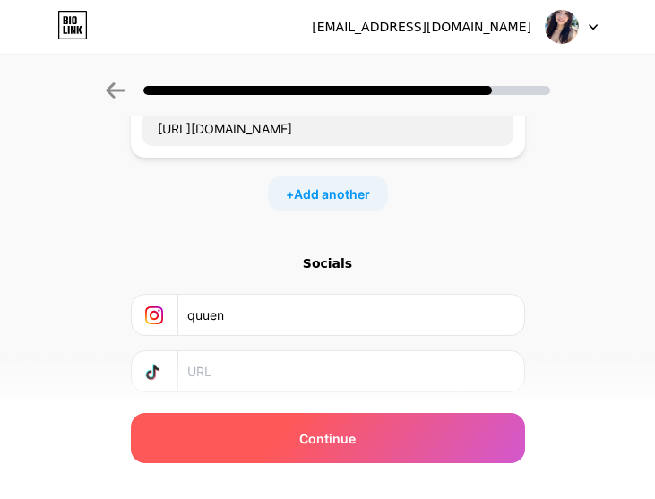
click at [355, 429] on span "Continue" at bounding box center [327, 438] width 56 height 19
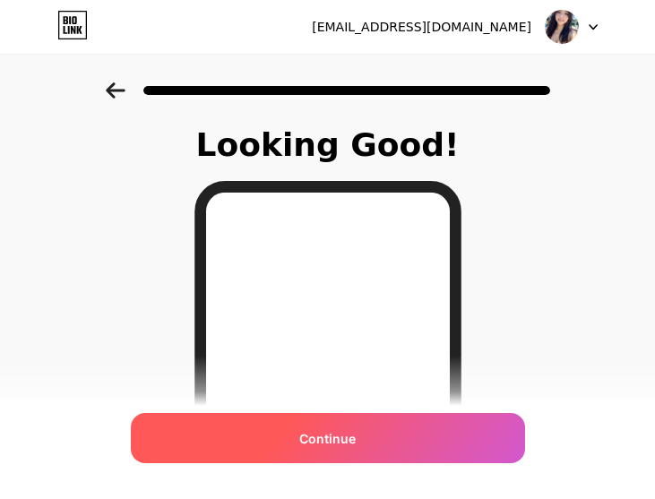
scroll to position [298, 0]
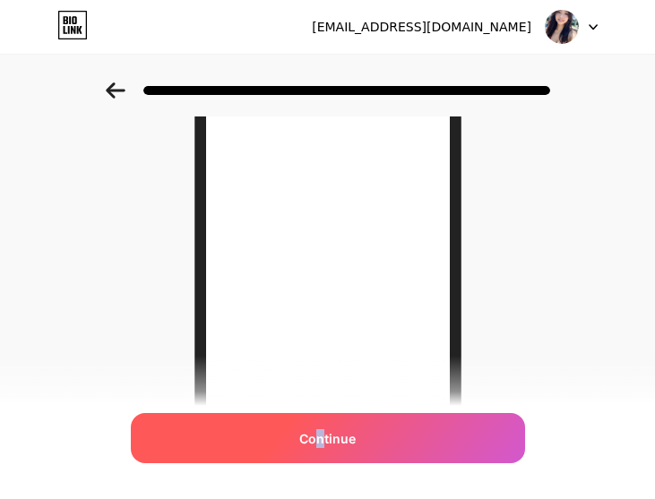
click at [328, 431] on span "Continue" at bounding box center [327, 438] width 56 height 19
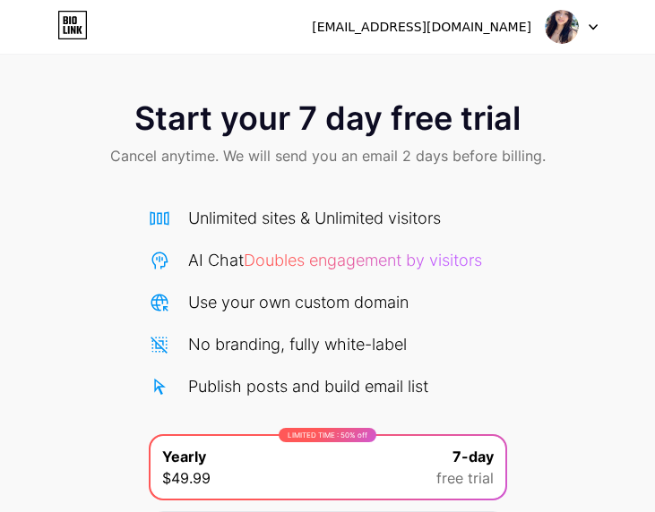
click at [36, 242] on div "Start your 7 day free trial Cancel anytime. We will send you an email 2 days be…" at bounding box center [327, 365] width 655 height 567
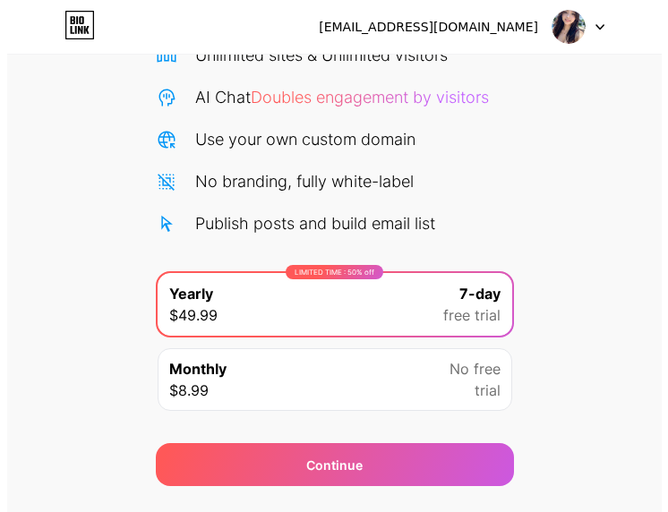
scroll to position [209, 0]
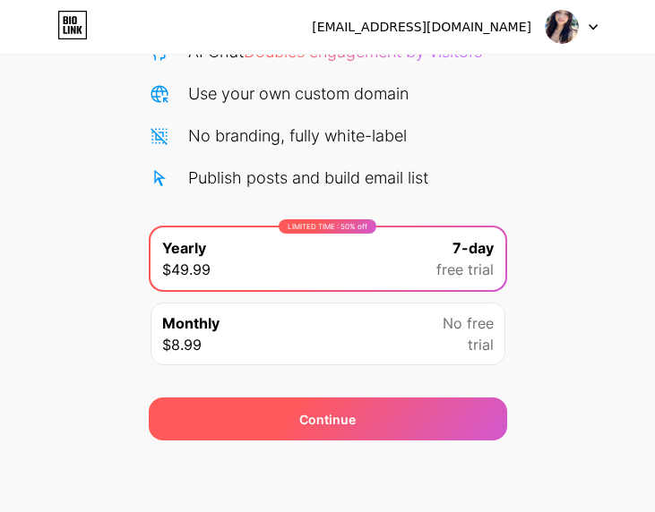
click at [347, 425] on div "Continue" at bounding box center [327, 419] width 56 height 19
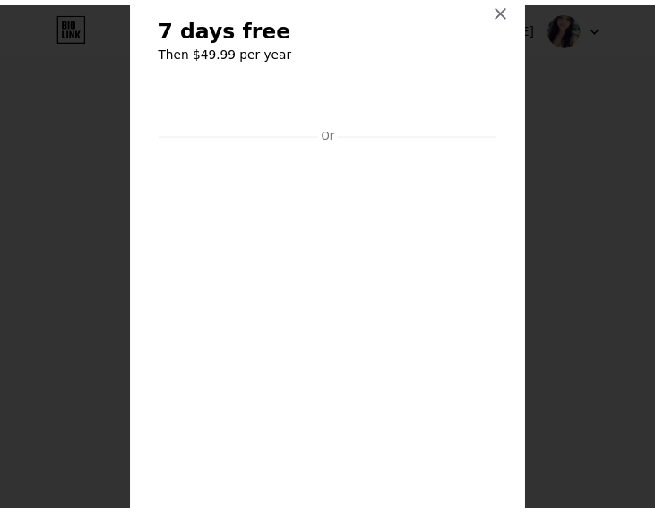
scroll to position [0, 0]
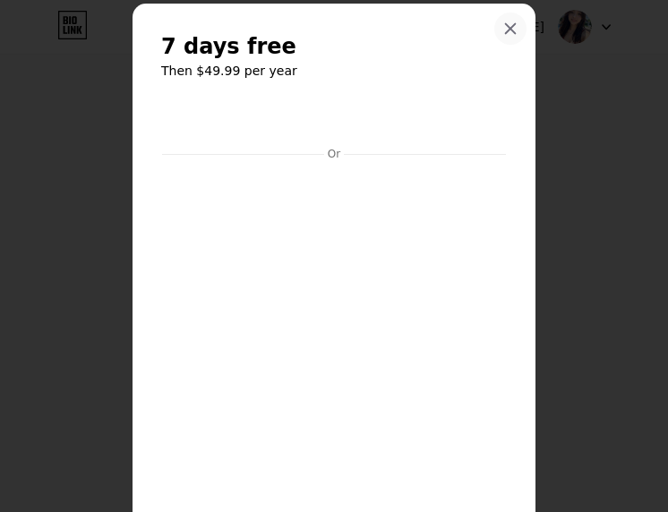
click at [506, 25] on icon at bounding box center [511, 29] width 14 height 14
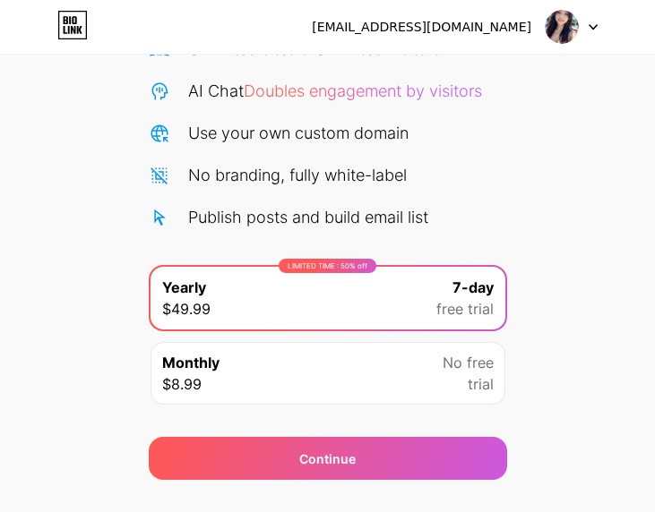
scroll to position [209, 0]
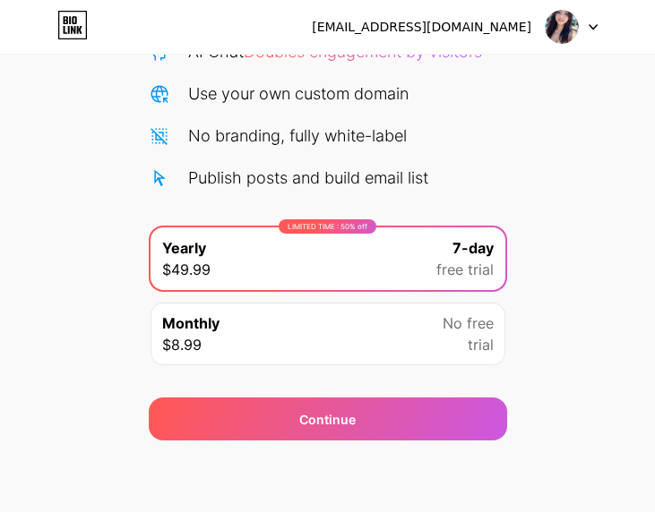
click at [325, 336] on div "Monthly $8.99 No free trial" at bounding box center [328, 334] width 355 height 63
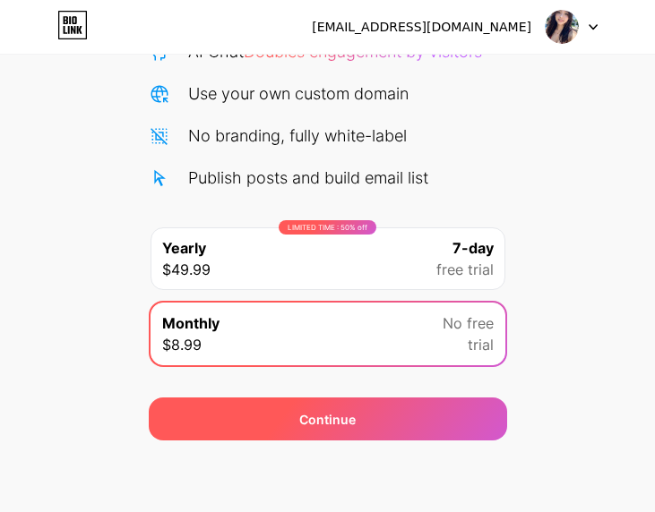
click at [323, 425] on div "Continue" at bounding box center [327, 419] width 56 height 19
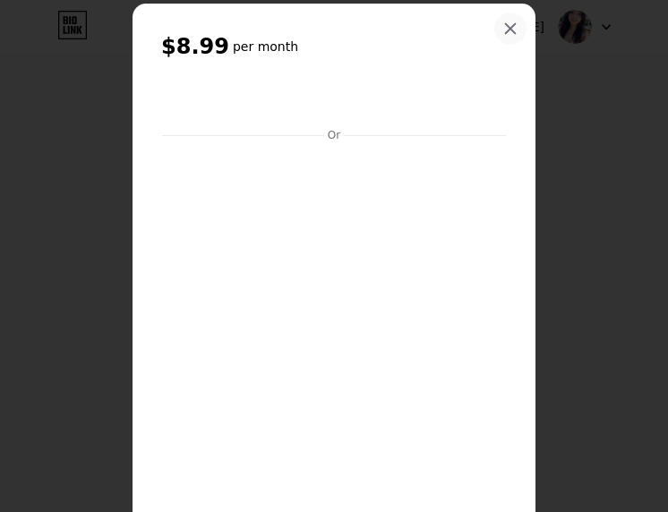
click at [504, 24] on icon at bounding box center [511, 29] width 14 height 14
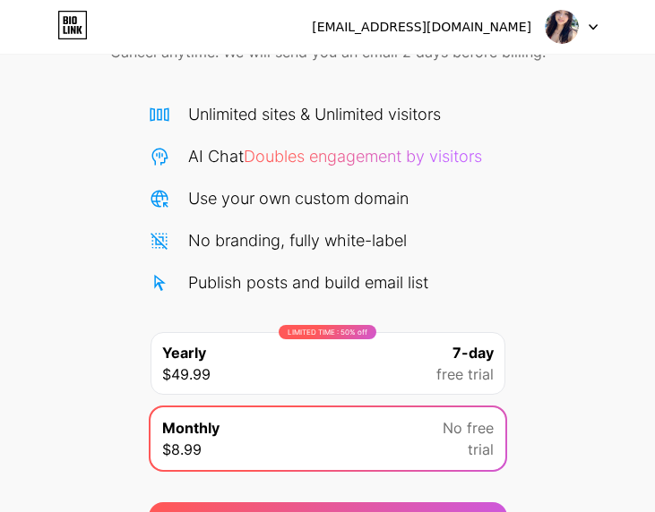
scroll to position [0, 0]
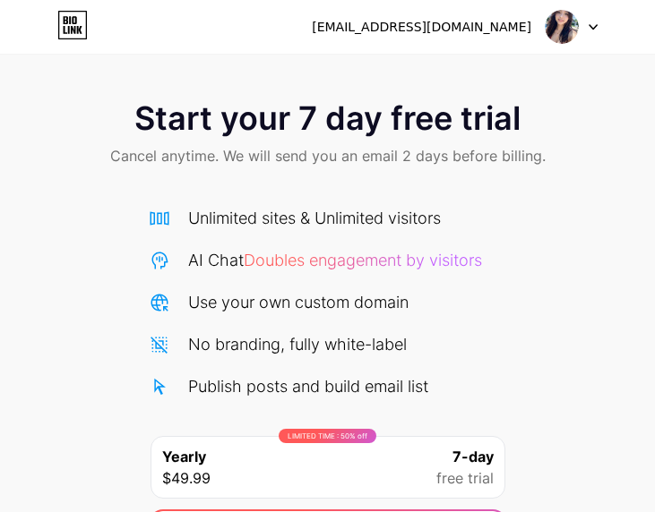
click at [526, 166] on span "Cancel anytime. We will send you an email 2 days before billing." at bounding box center [327, 156] width 435 height 22
click at [590, 30] on icon at bounding box center [593, 27] width 9 height 6
click at [601, 113] on div "Start your 7 day free trial Cancel anytime. We will send you an email 2 days be…" at bounding box center [327, 135] width 655 height 106
click at [562, 23] on img at bounding box center [562, 27] width 34 height 34
click at [445, 77] on li "Logout" at bounding box center [486, 73] width 222 height 48
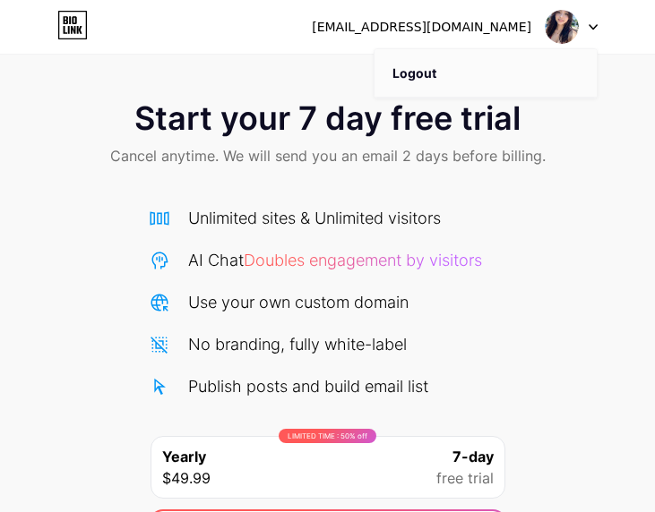
click at [425, 70] on li "Logout" at bounding box center [486, 73] width 222 height 48
